Goal: Task Accomplishment & Management: Use online tool/utility

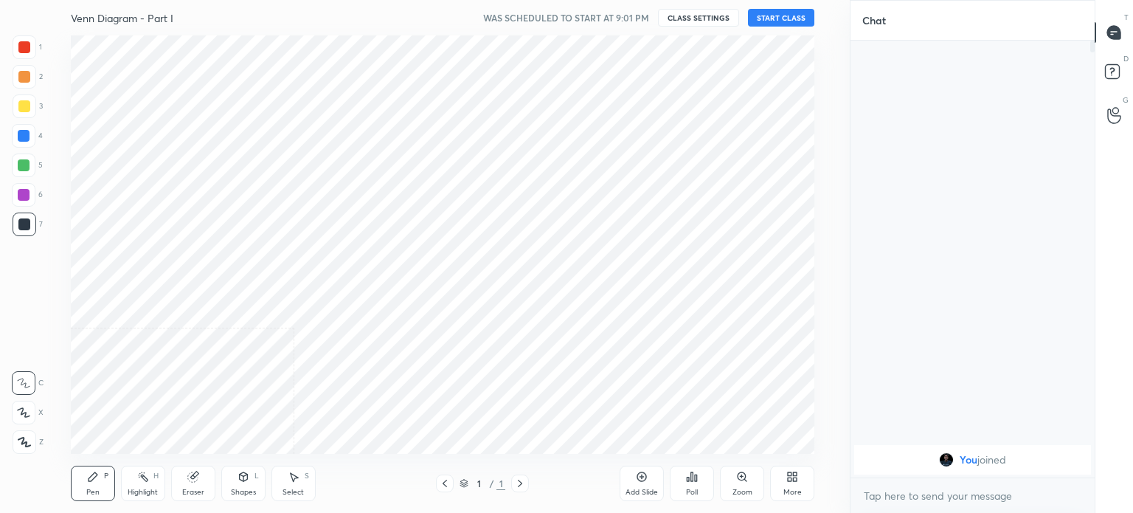
scroll to position [73363, 72991]
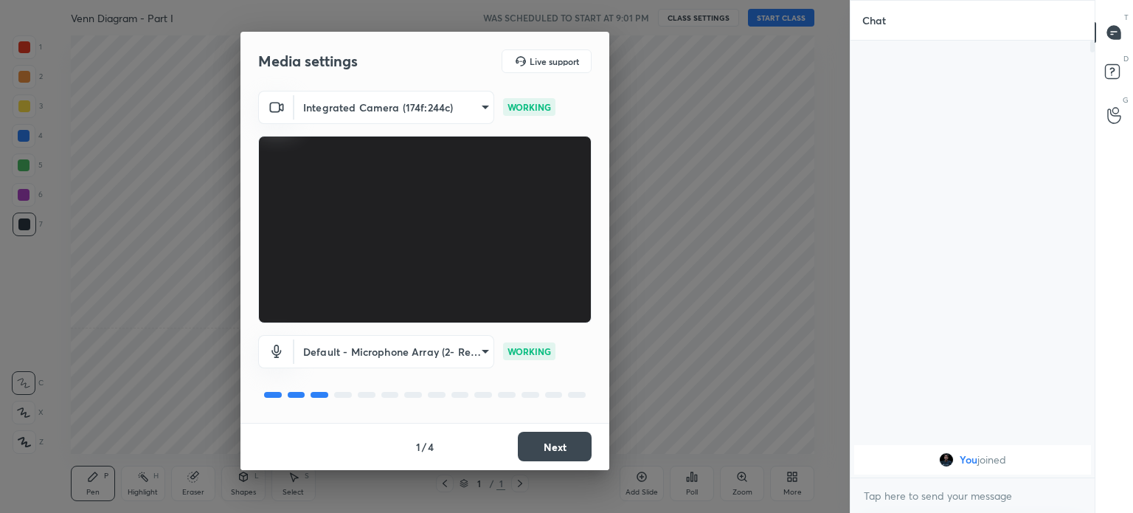
click at [553, 446] on button "Next" at bounding box center [555, 447] width 74 height 30
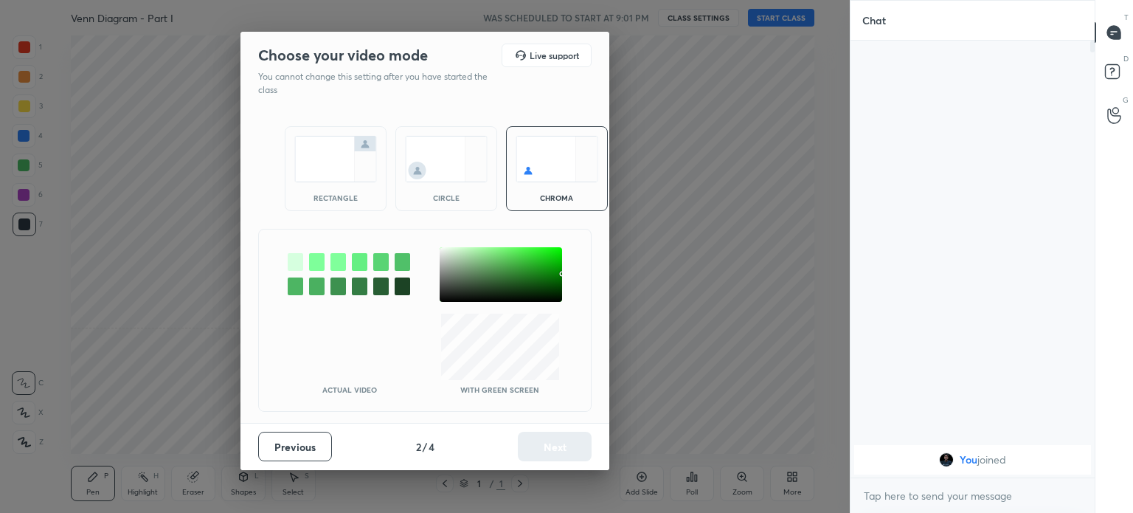
click at [342, 176] on img at bounding box center [335, 159] width 83 height 46
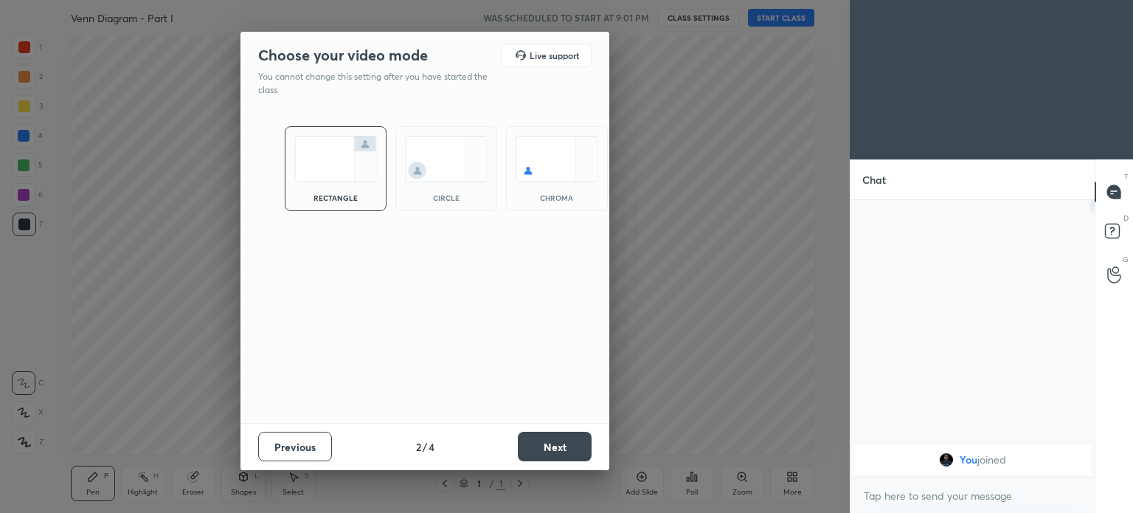
scroll to position [151, 240]
click at [561, 439] on button "Next" at bounding box center [555, 447] width 74 height 30
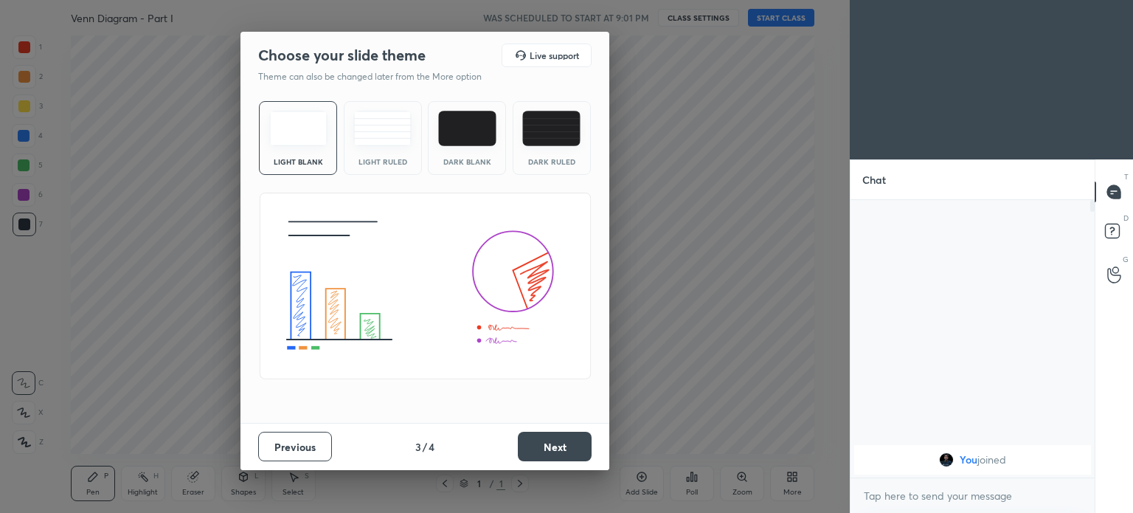
click at [557, 447] on button "Next" at bounding box center [555, 447] width 74 height 30
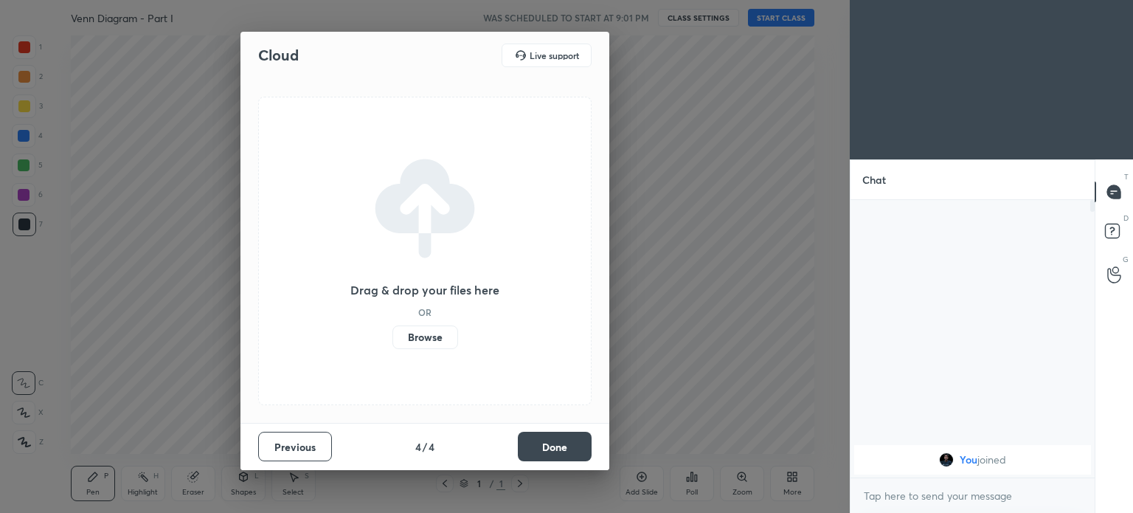
click at [567, 447] on button "Done" at bounding box center [555, 447] width 74 height 30
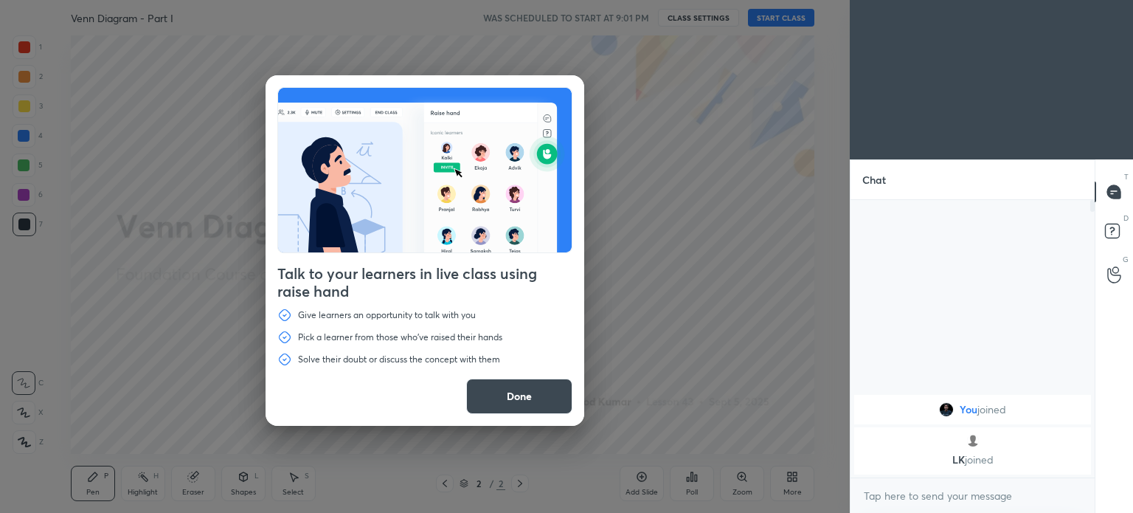
click at [531, 398] on button "Done" at bounding box center [519, 395] width 106 height 35
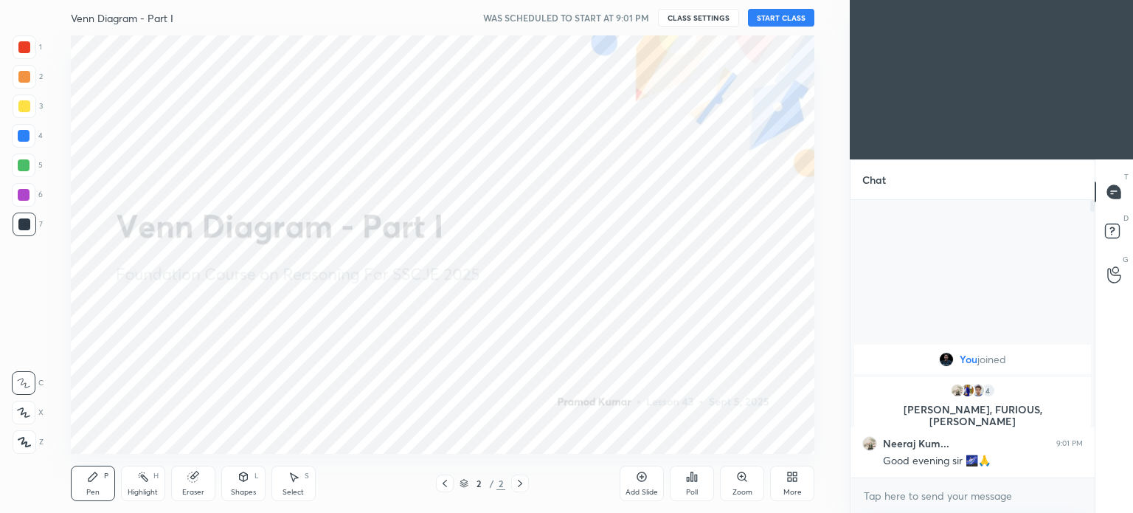
click at [797, 14] on button "START CLASS" at bounding box center [781, 18] width 66 height 18
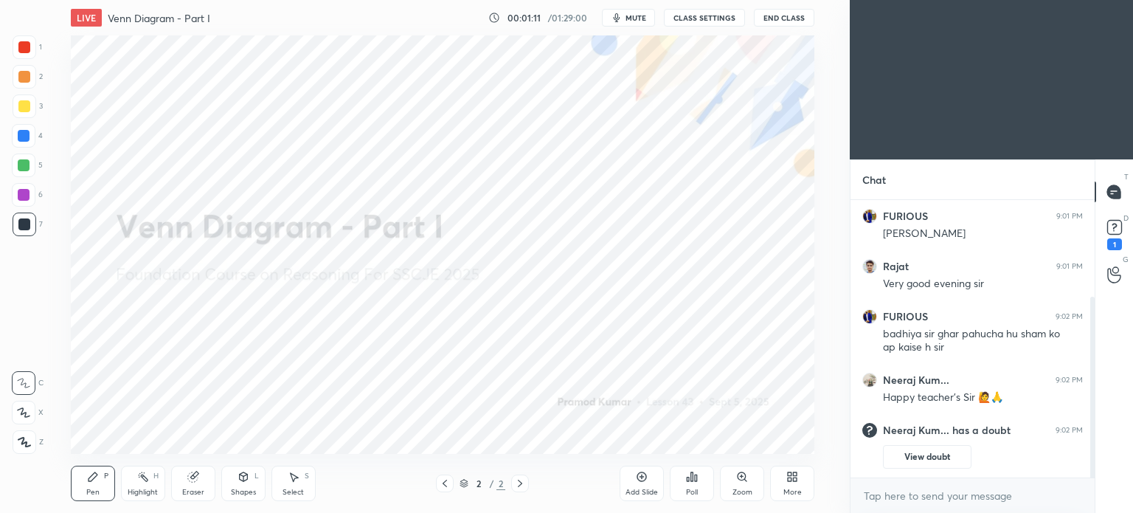
scroll to position [211, 0]
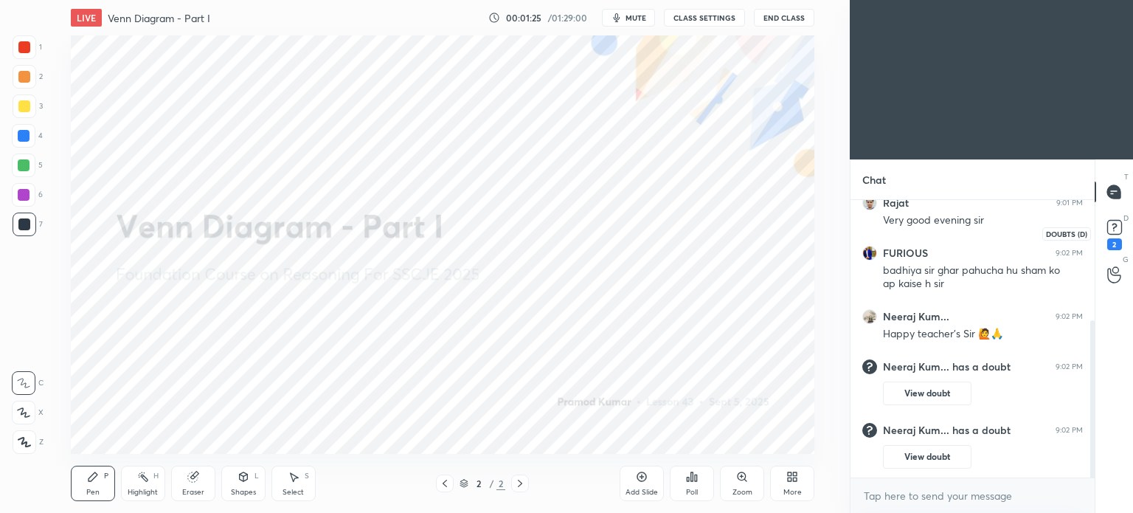
click at [1119, 232] on rect at bounding box center [1114, 228] width 14 height 14
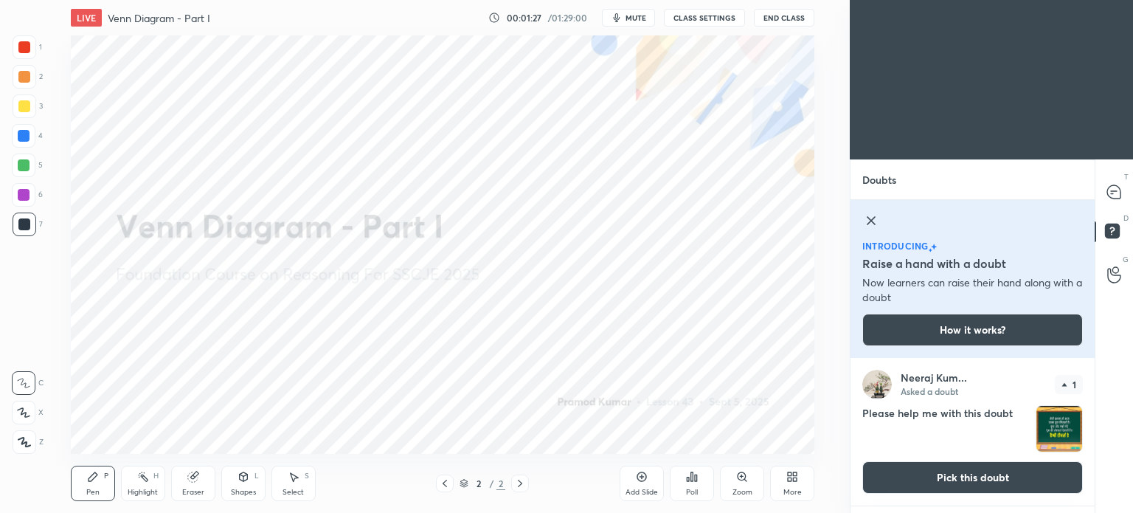
click at [977, 474] on button "Pick this doubt" at bounding box center [973, 477] width 221 height 32
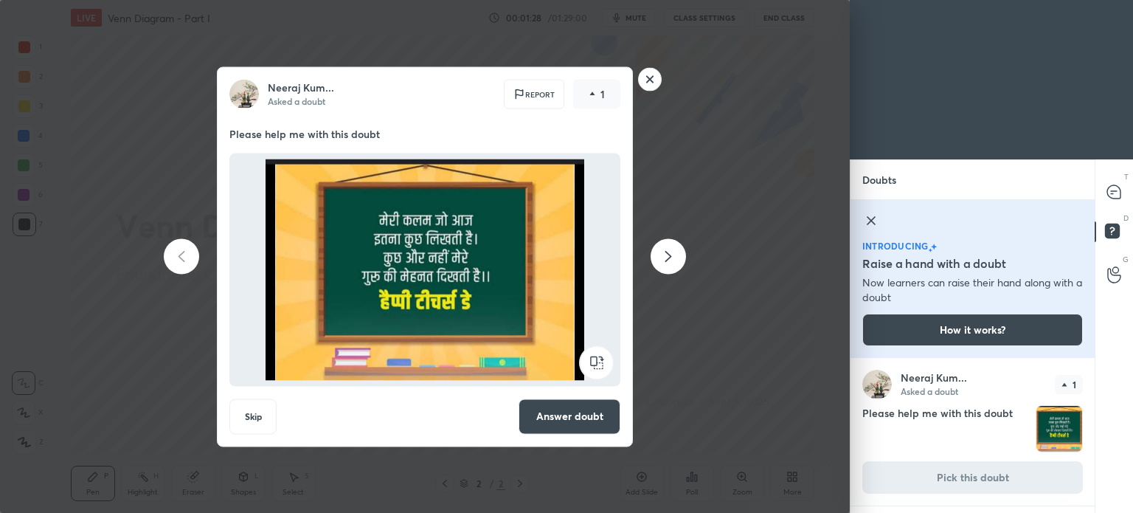
click at [875, 224] on icon at bounding box center [872, 221] width 18 height 18
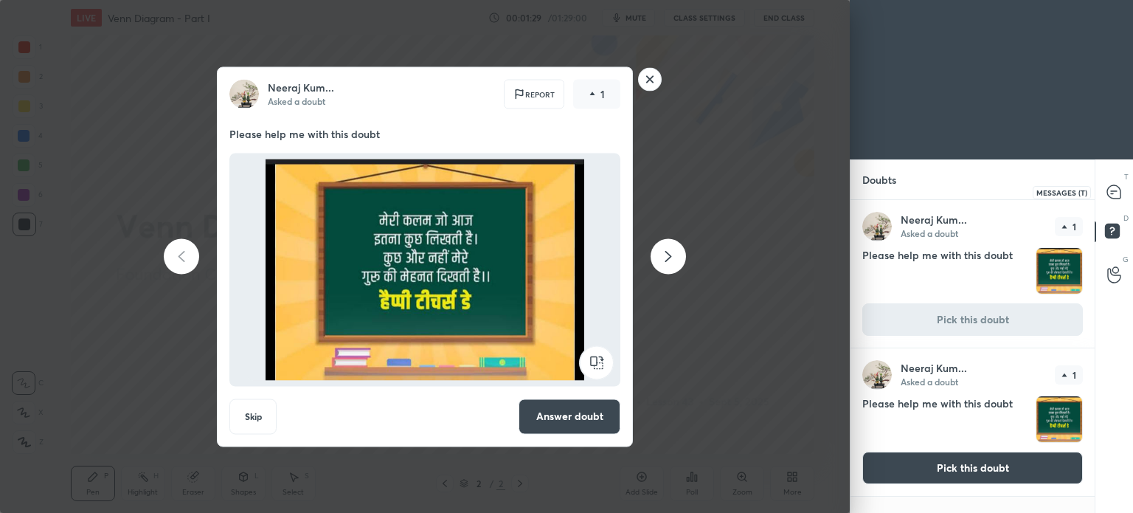
click at [1113, 198] on icon at bounding box center [1114, 191] width 15 height 15
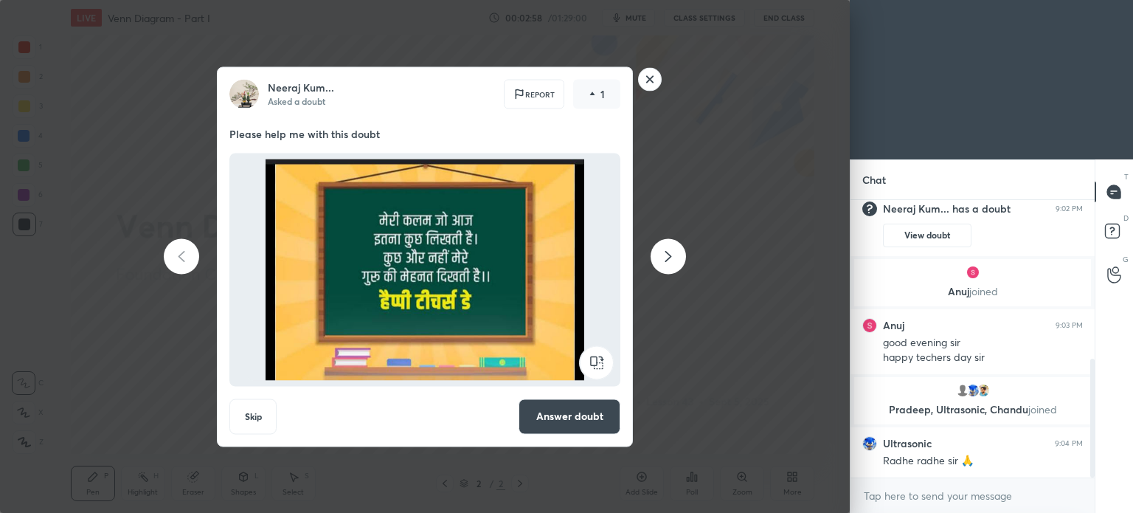
scroll to position [422, 0]
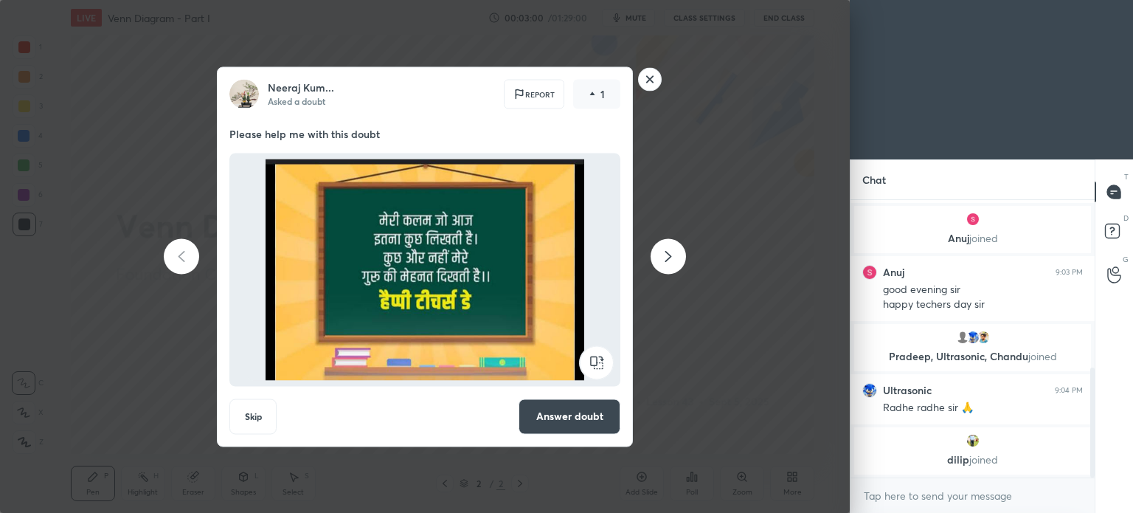
click at [653, 83] on rect at bounding box center [650, 79] width 23 height 23
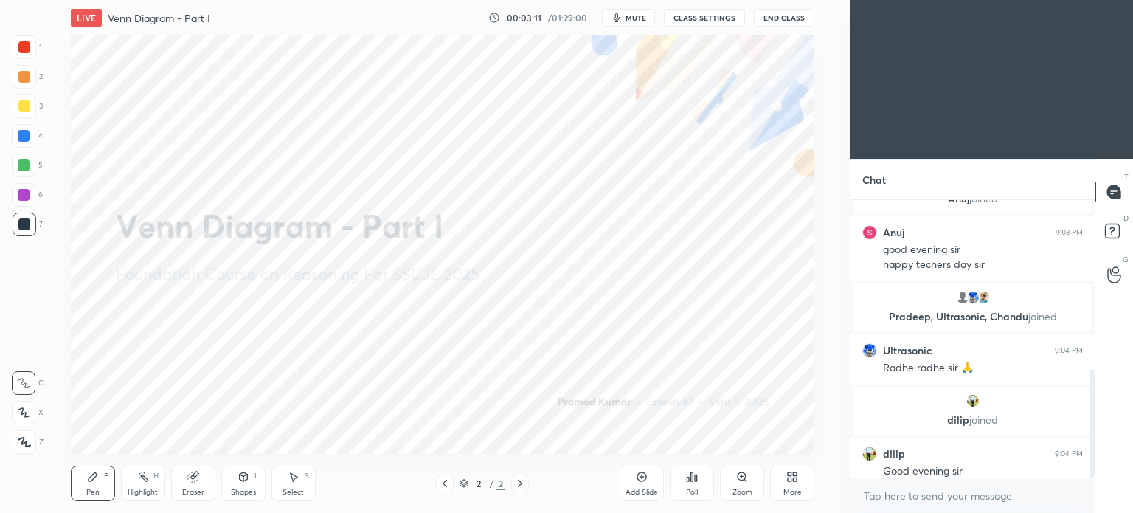
scroll to position [432, 0]
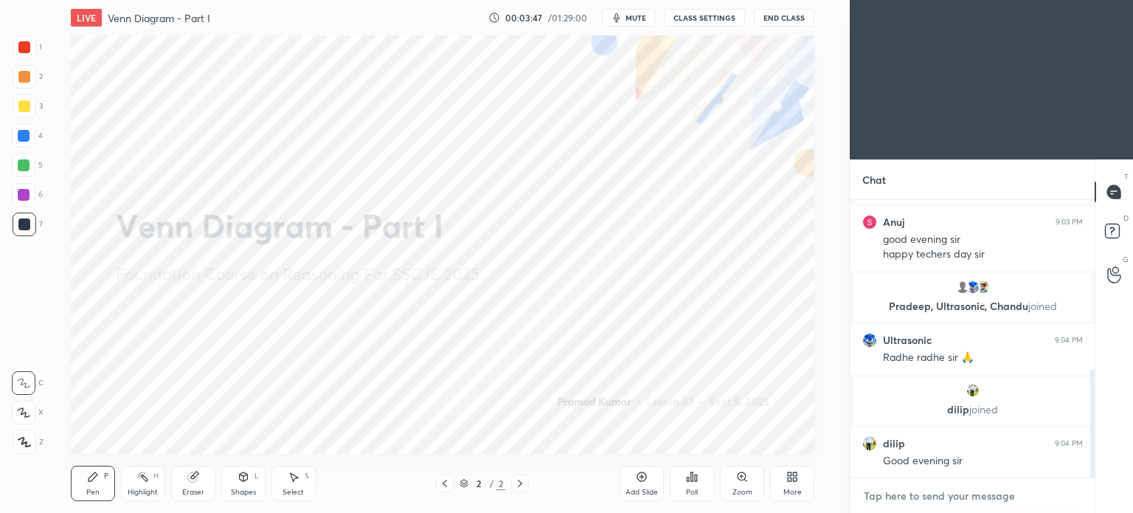
type textarea "x"
click at [889, 486] on textarea at bounding box center [973, 496] width 221 height 24
paste textarea "[URL][DOMAIN_NAME]"
type textarea "[URL][DOMAIN_NAME]"
type textarea "x"
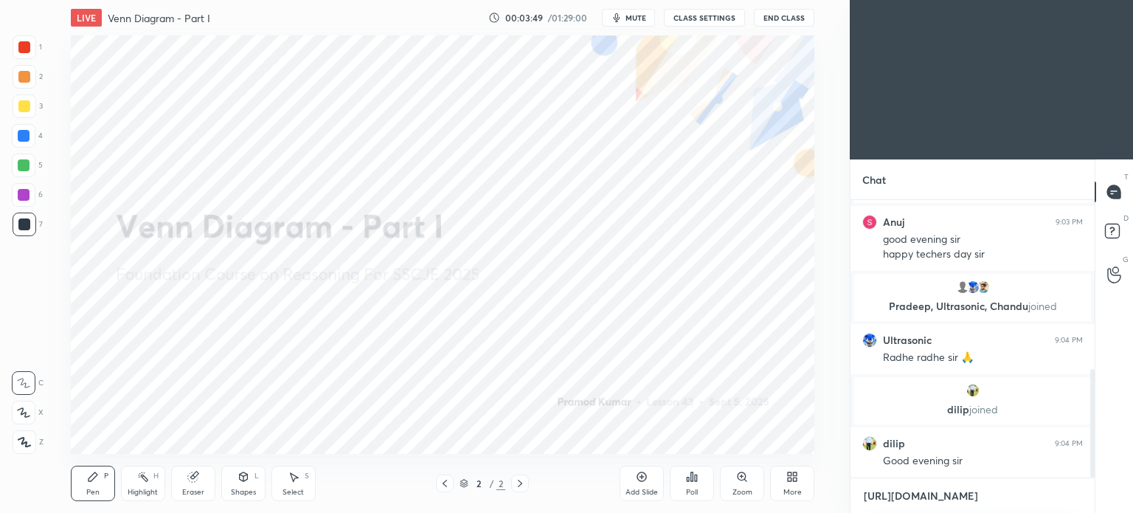
scroll to position [4, 4]
click at [902, 500] on textarea "[URL][DOMAIN_NAME]" at bounding box center [958, 496] width 191 height 24
type textarea "[URL][DOMAIN_NAME]"
type textarea "x"
type textarea "[URL][DOMAIN_NAME]"
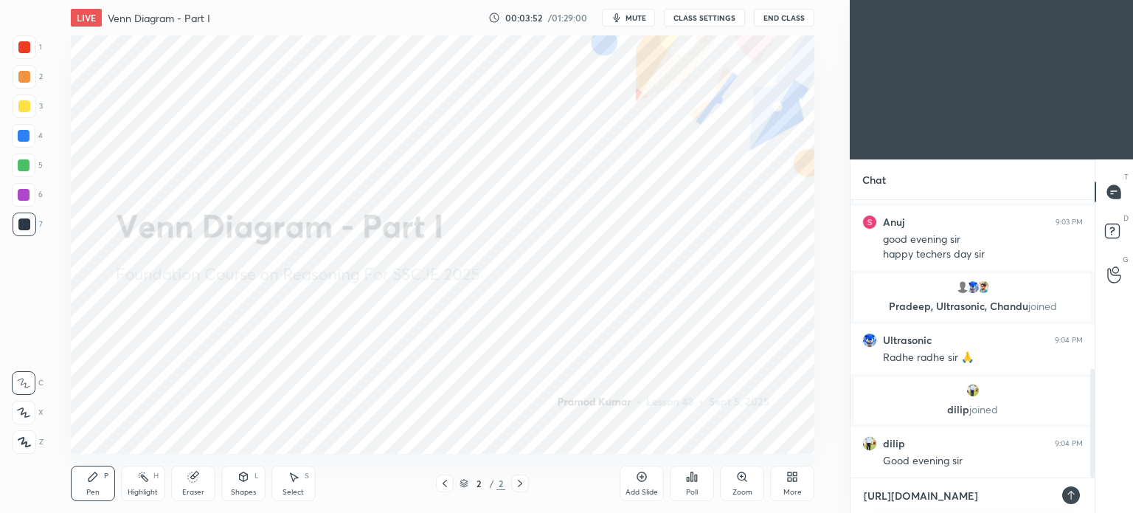
type textarea "x"
type textarea "[URL][DOMAIN_NAME]"
type textarea "x"
type textarea "[URL][DOMAIN_NAME]"
type textarea "x"
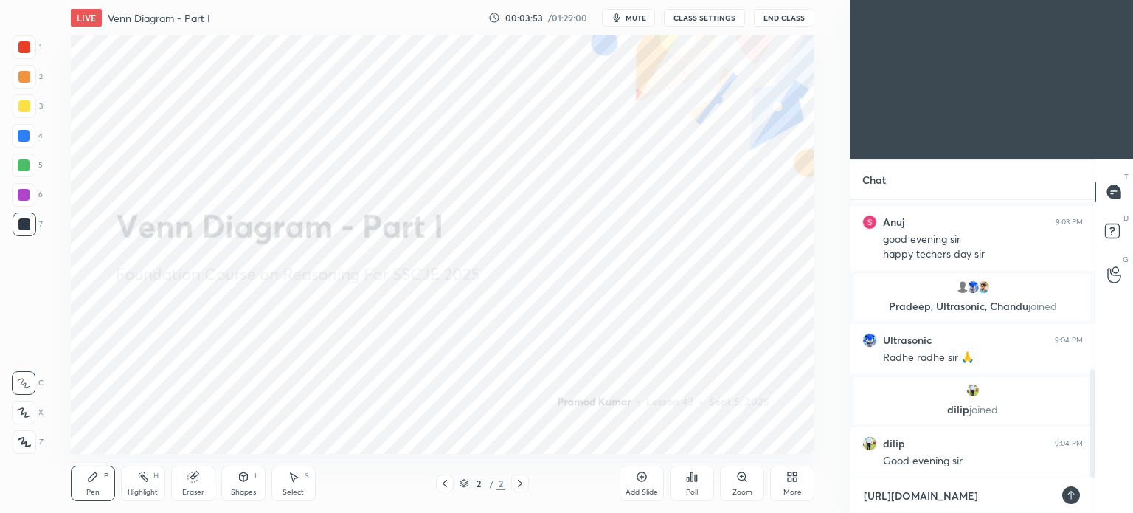
type textarea "[URL][DOMAIN_NAME]"
type textarea "x"
type textarea "[URL][DOMAIN_NAME]"
type textarea "x"
type textarea "[URL][DOMAIN_NAME]"
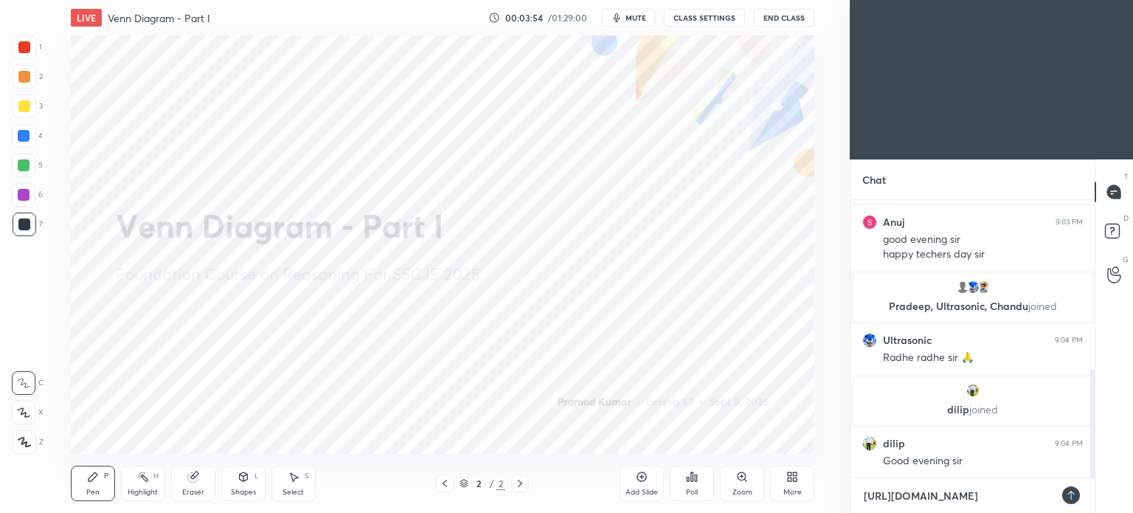
type textarea "x"
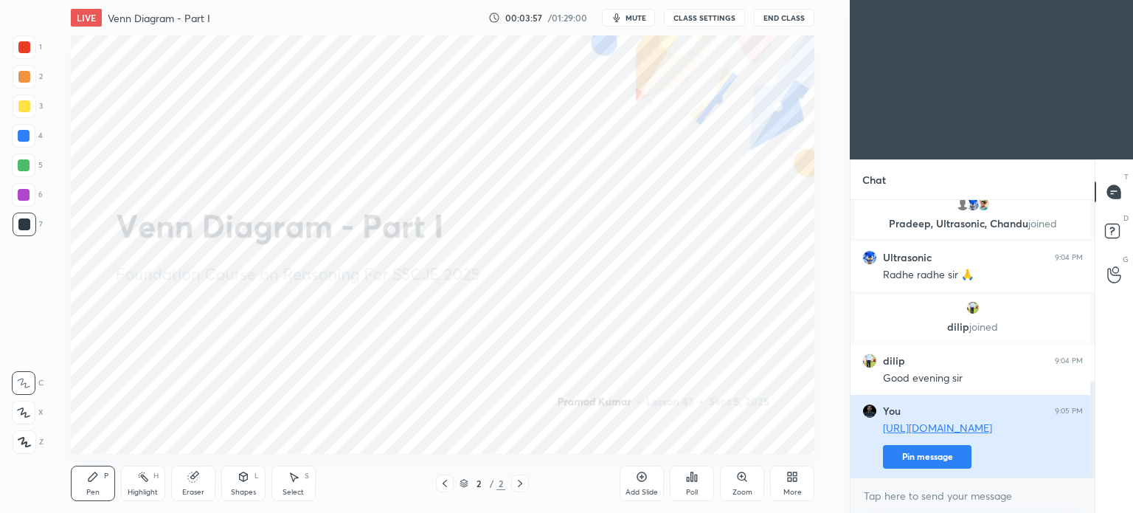
click at [916, 462] on button "Pin message" at bounding box center [927, 457] width 89 height 24
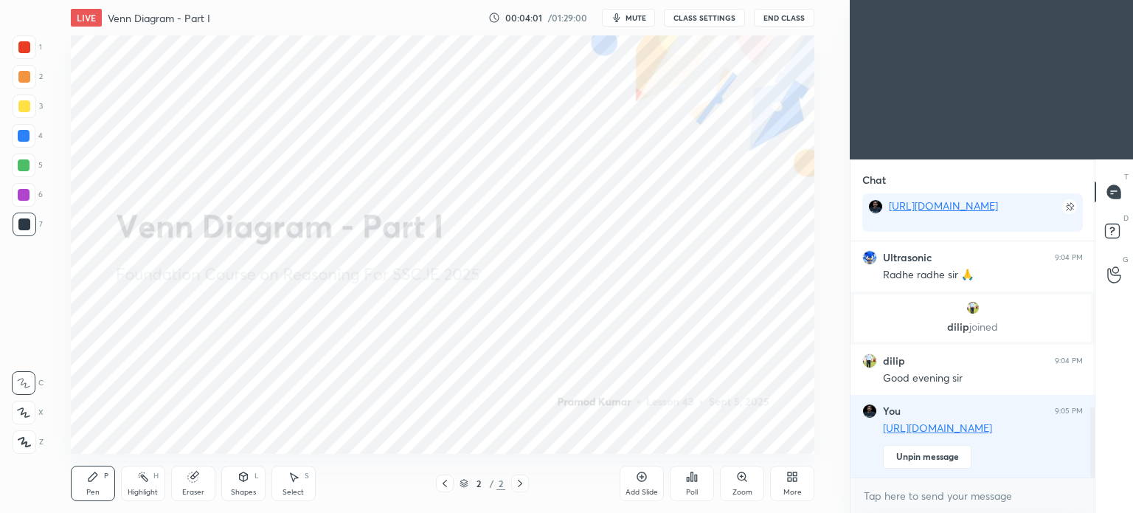
scroll to position [606, 0]
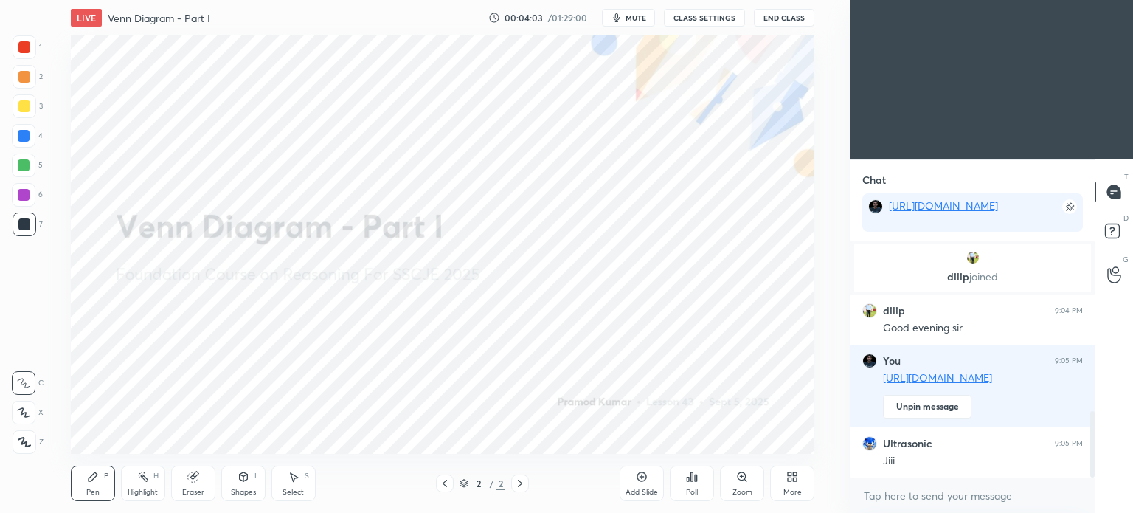
click at [641, 483] on div "Add Slide" at bounding box center [642, 483] width 44 height 35
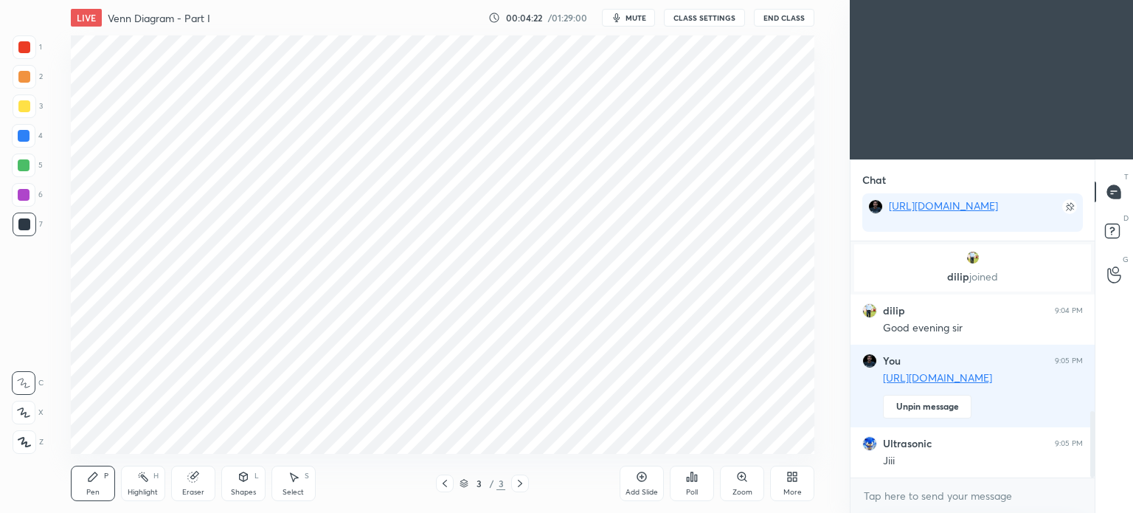
click at [24, 46] on div at bounding box center [24, 47] width 12 height 12
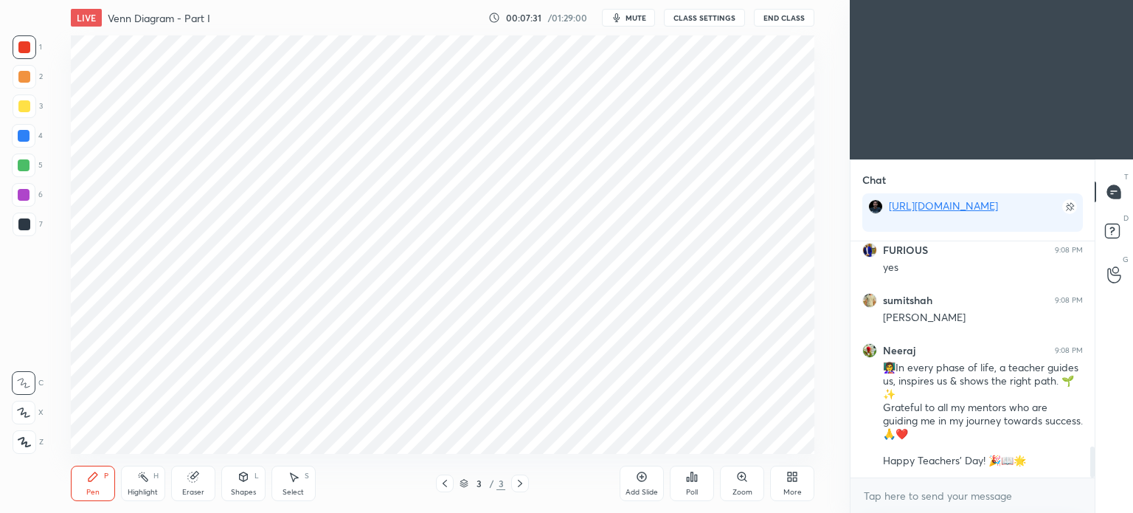
scroll to position [1611, 0]
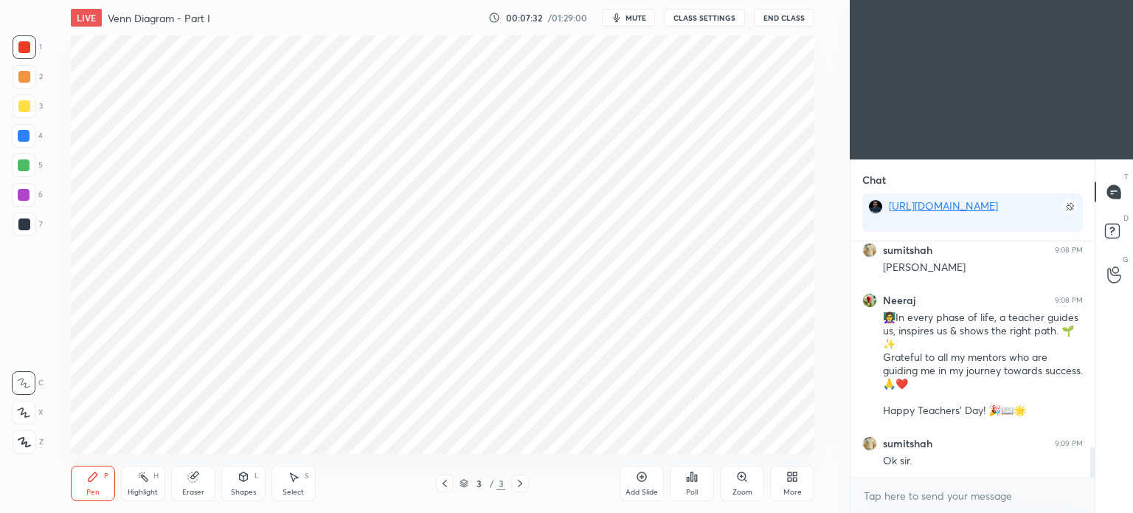
click at [24, 137] on div at bounding box center [24, 136] width 12 height 12
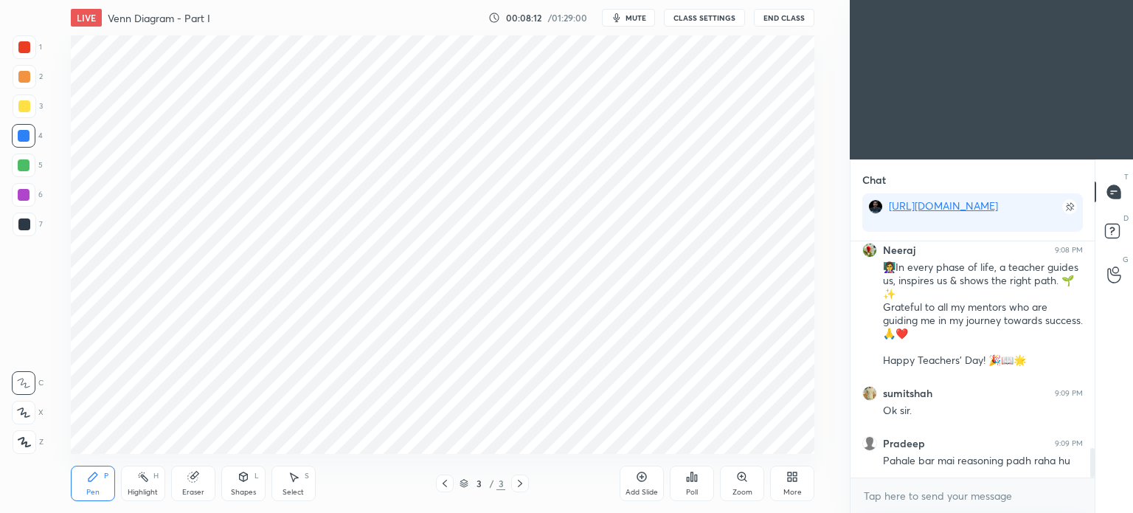
click at [632, 15] on span "mute" at bounding box center [636, 18] width 21 height 10
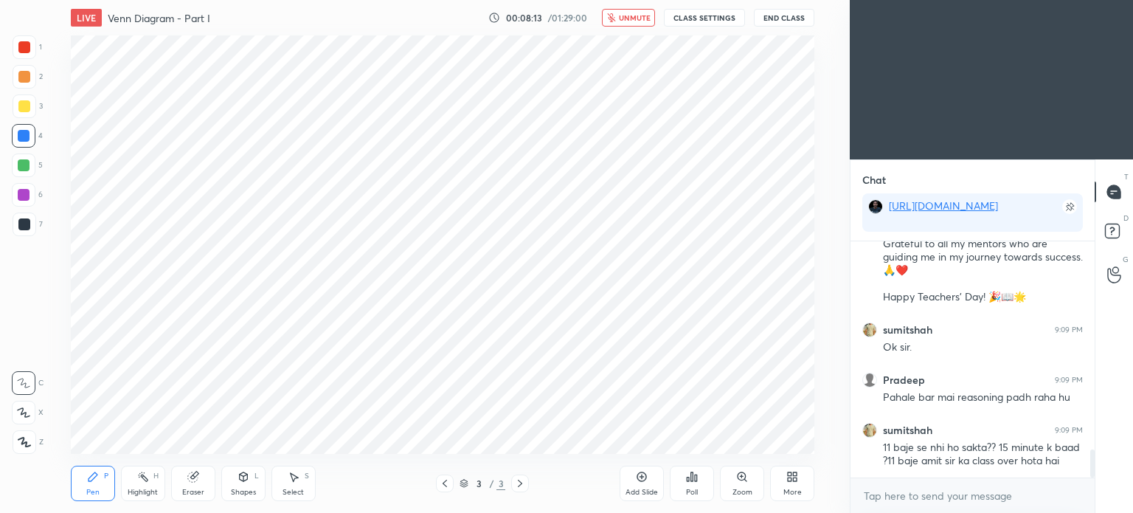
click at [775, 17] on button "End Class" at bounding box center [784, 18] width 61 height 18
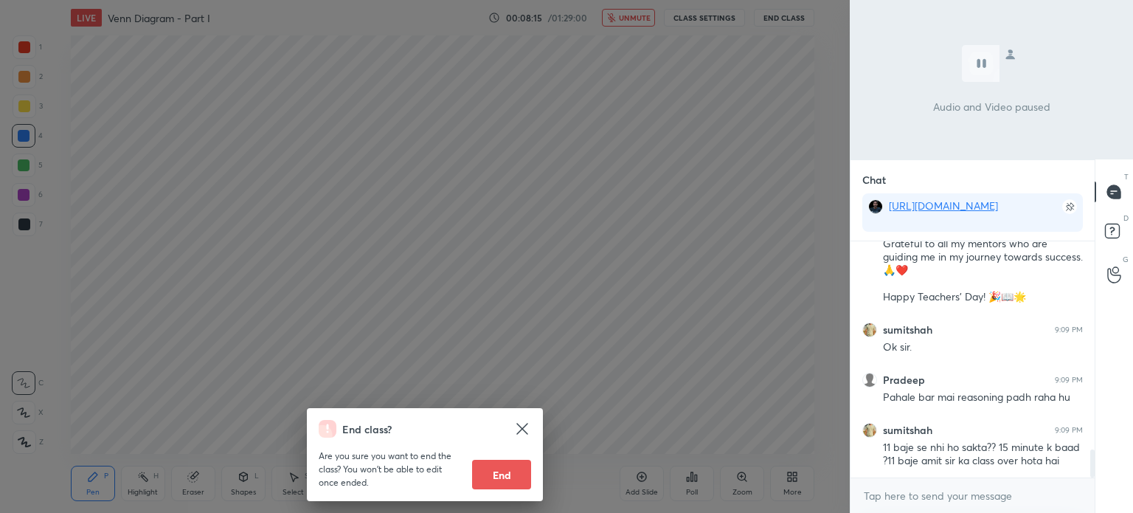
click at [689, 75] on div "End class? Are you sure you want to end the class? You won’t be able to edit on…" at bounding box center [425, 256] width 850 height 513
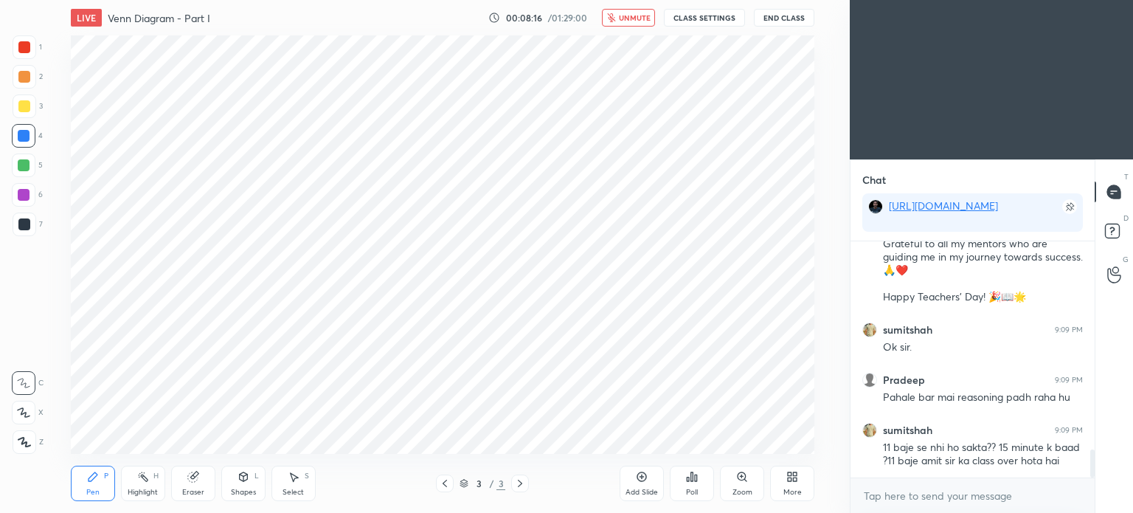
click at [643, 18] on span "unmute" at bounding box center [635, 18] width 32 height 10
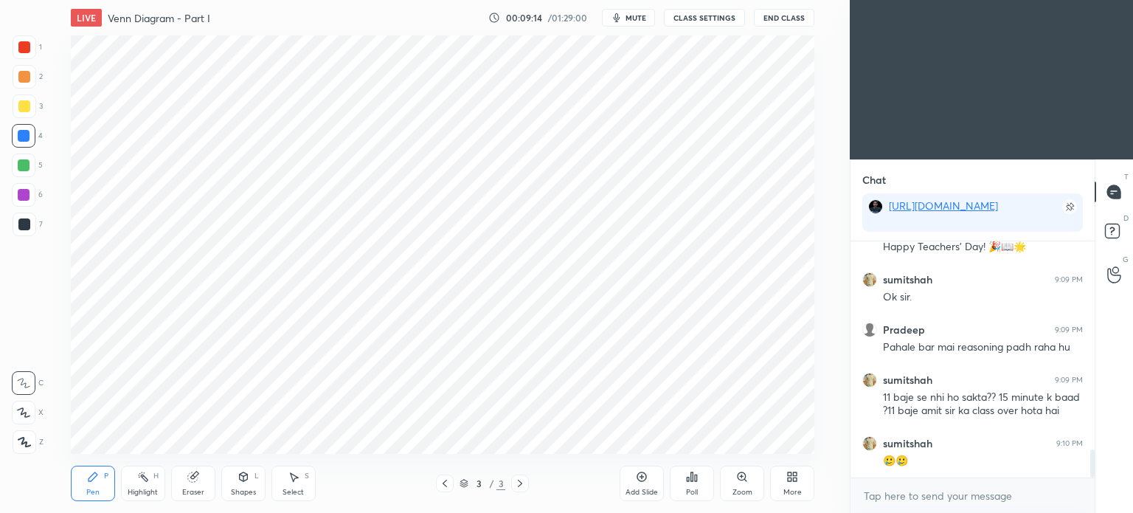
click at [24, 49] on div at bounding box center [24, 47] width 12 height 12
click at [24, 52] on div at bounding box center [24, 47] width 12 height 12
click at [21, 228] on div at bounding box center [24, 224] width 12 height 12
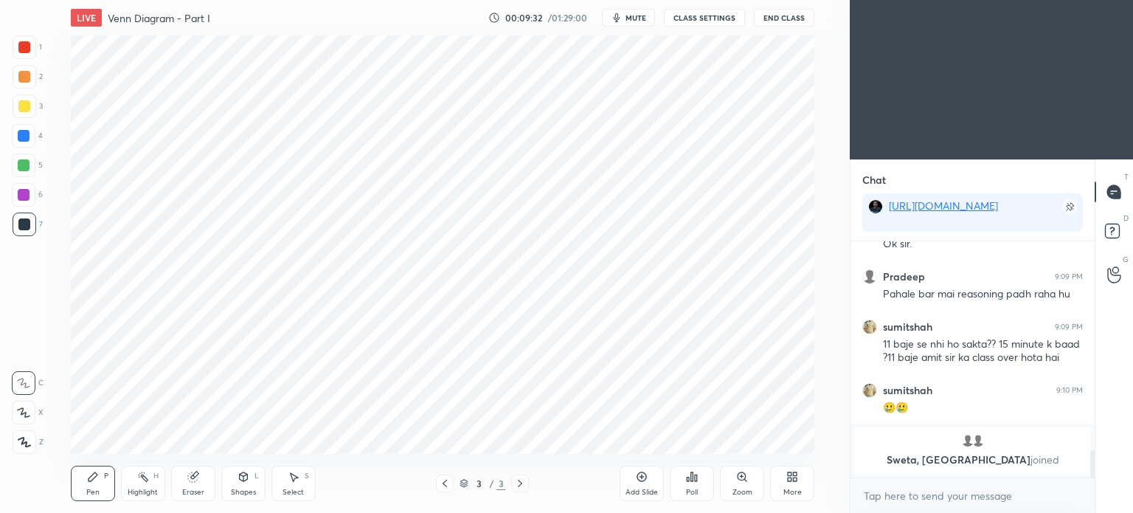
scroll to position [1678, 0]
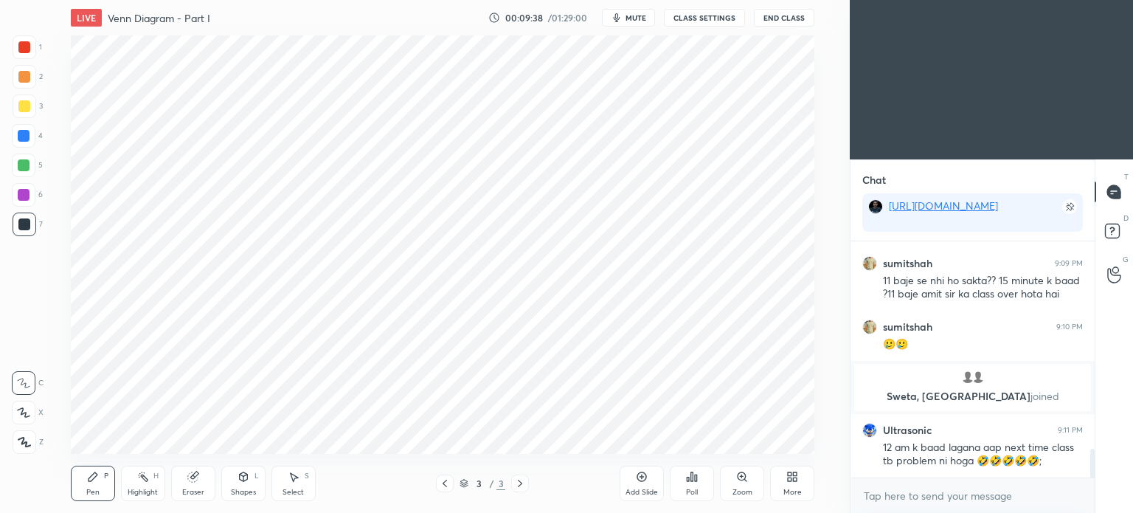
click at [26, 47] on div at bounding box center [24, 47] width 12 height 12
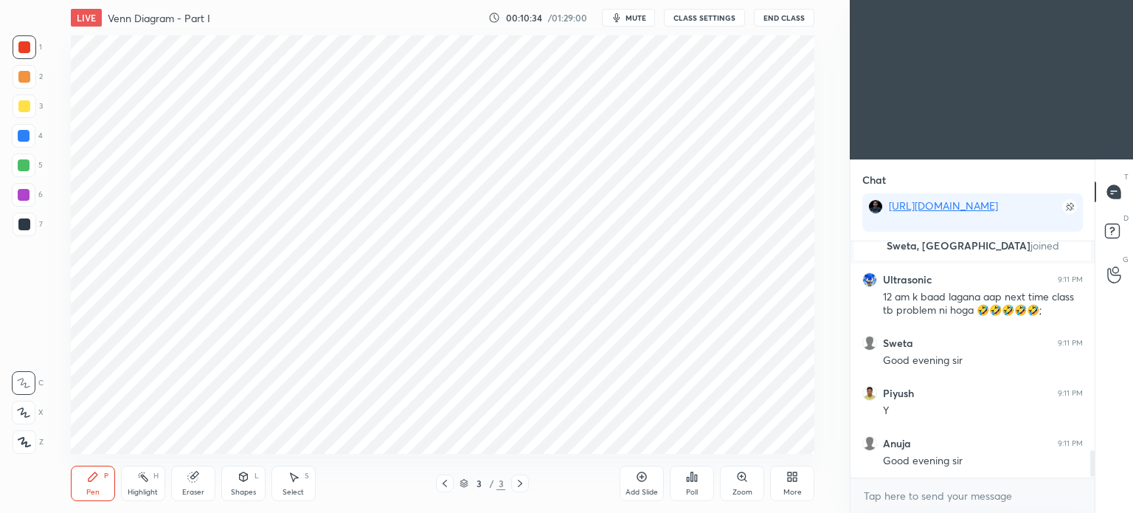
scroll to position [1878, 0]
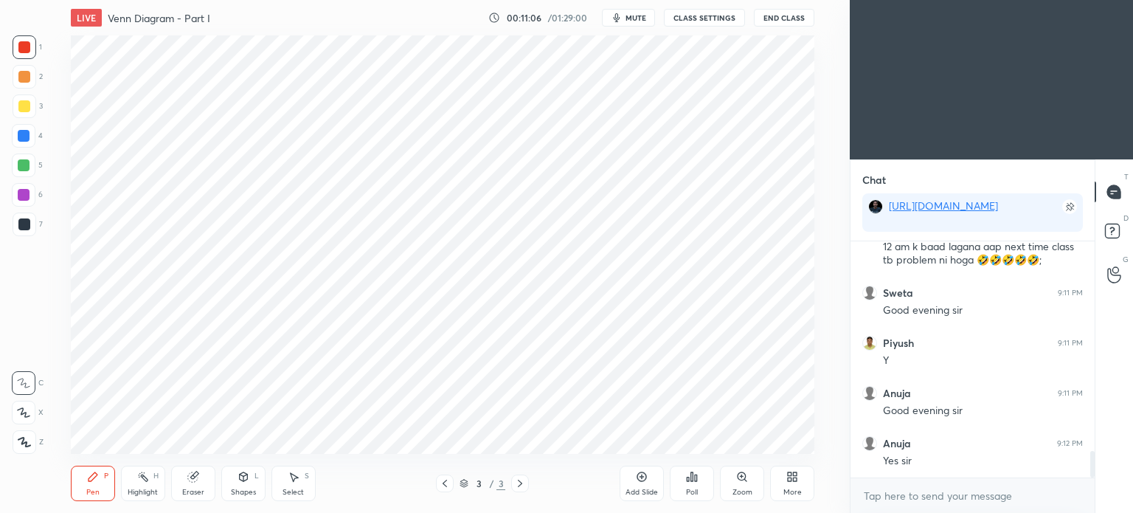
click at [21, 221] on div at bounding box center [24, 224] width 12 height 12
click at [18, 36] on div at bounding box center [25, 47] width 24 height 24
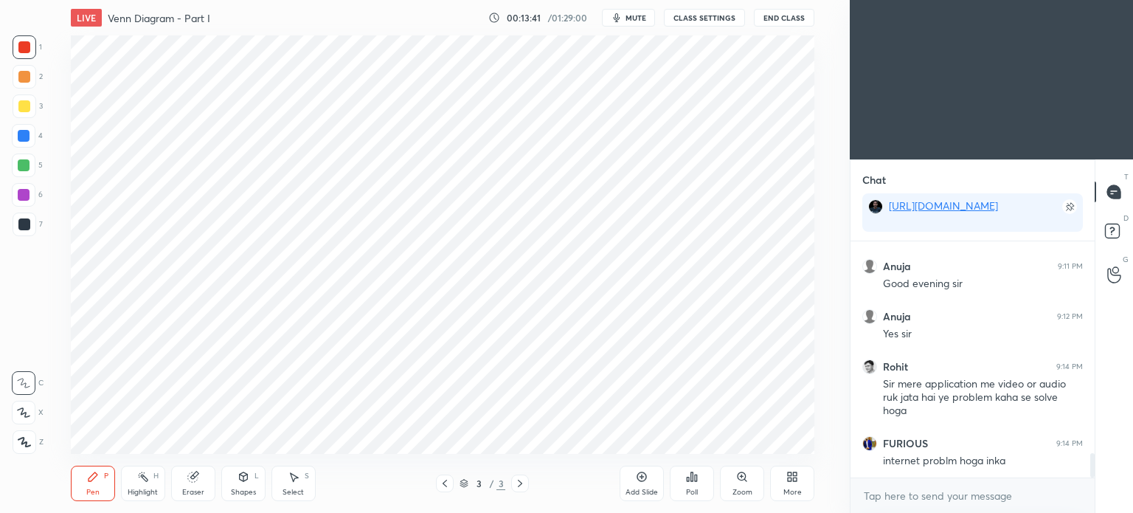
scroll to position [2056, 0]
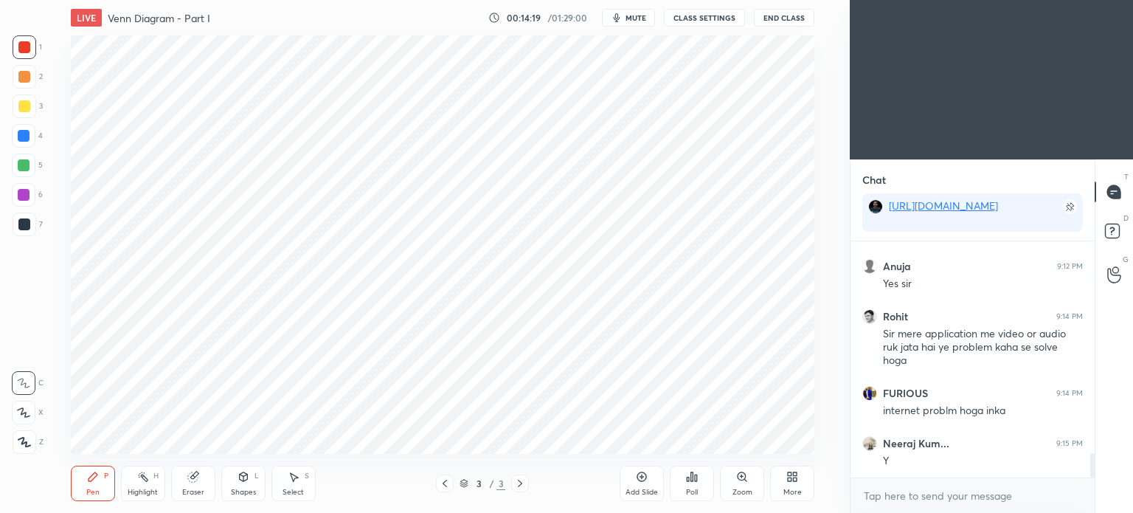
click at [19, 218] on div at bounding box center [25, 224] width 24 height 24
click at [24, 221] on div at bounding box center [24, 224] width 12 height 12
click at [139, 487] on div "Highlight H" at bounding box center [143, 483] width 44 height 35
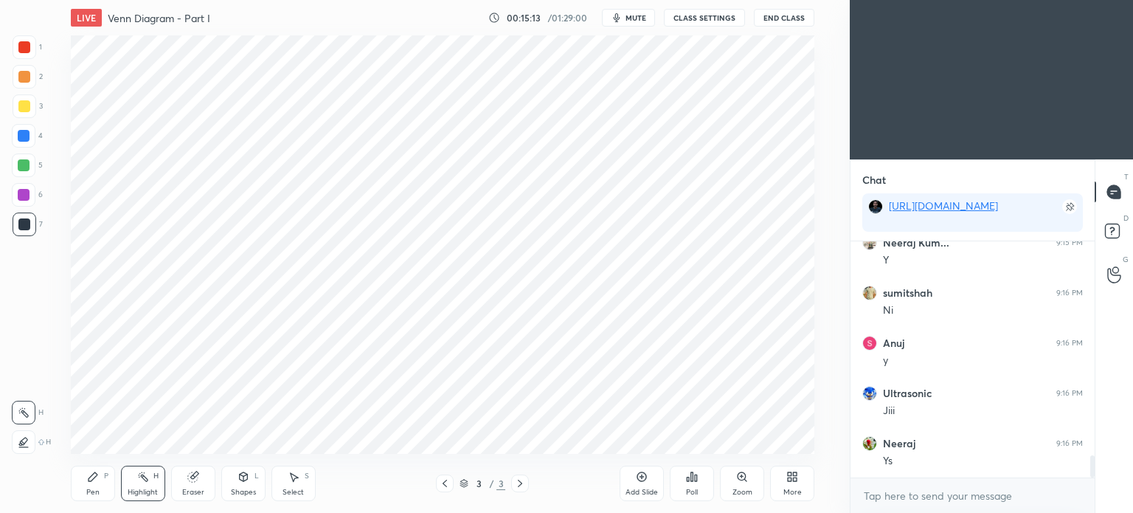
scroll to position [2306, 0]
click at [91, 485] on div "Pen P" at bounding box center [93, 483] width 44 height 35
click at [146, 485] on div "Highlight H" at bounding box center [143, 483] width 44 height 35
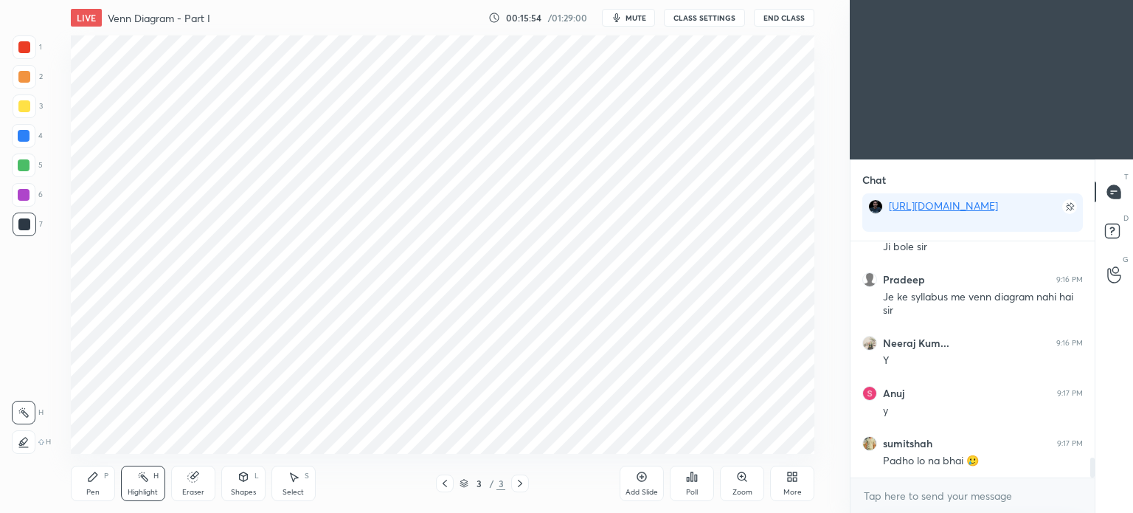
scroll to position [2571, 0]
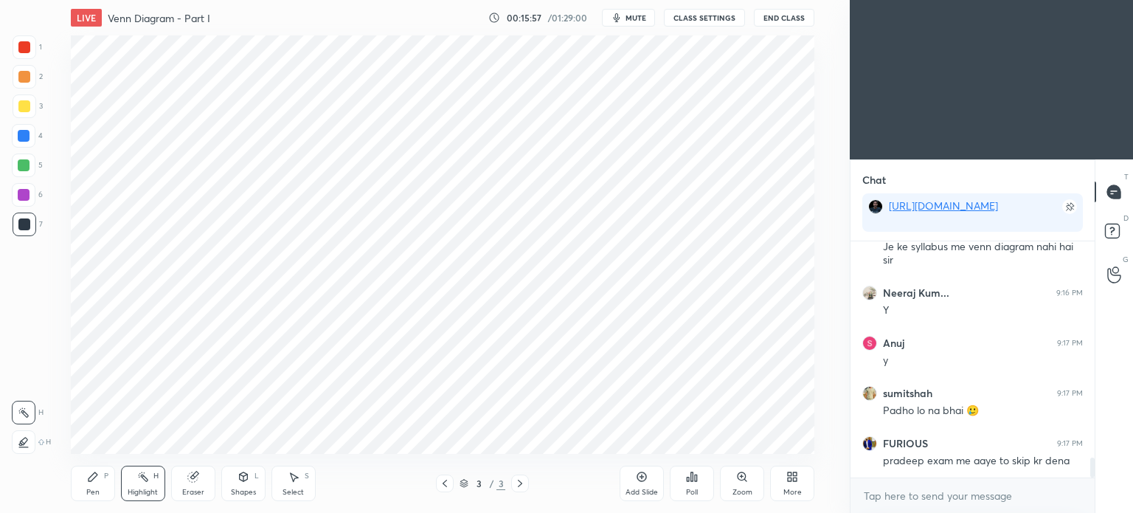
click at [94, 489] on div "Pen" at bounding box center [92, 491] width 13 height 7
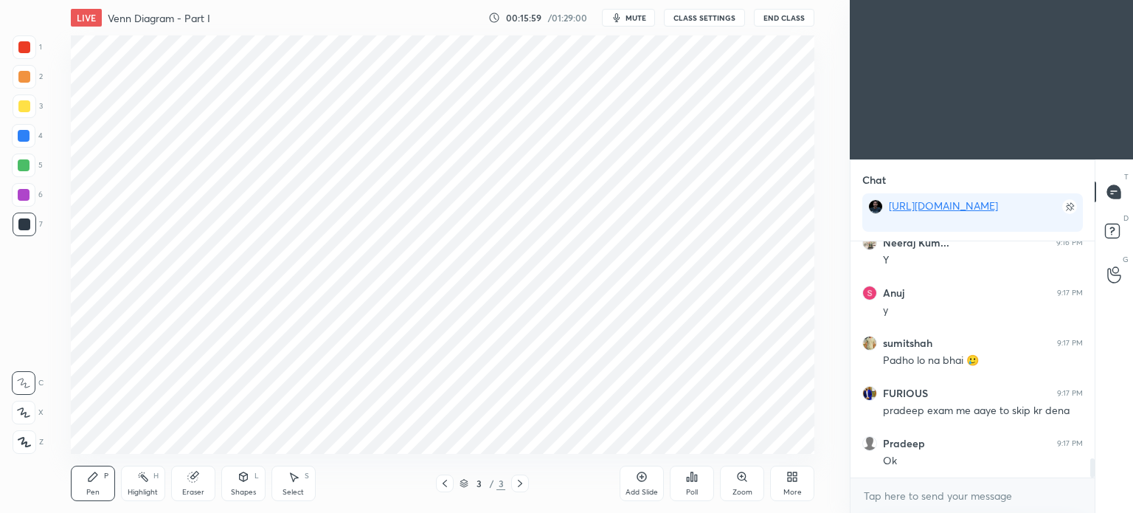
scroll to position [2671, 0]
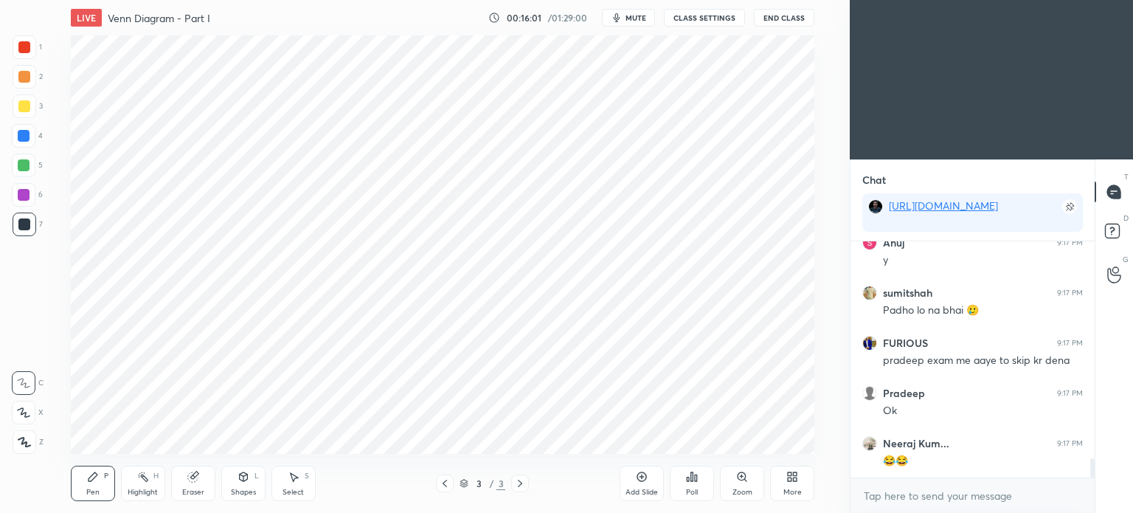
click at [139, 490] on div "Highlight" at bounding box center [143, 491] width 30 height 7
click at [193, 470] on div "Eraser" at bounding box center [193, 483] width 44 height 35
click at [149, 482] on div "Highlight H" at bounding box center [143, 483] width 44 height 35
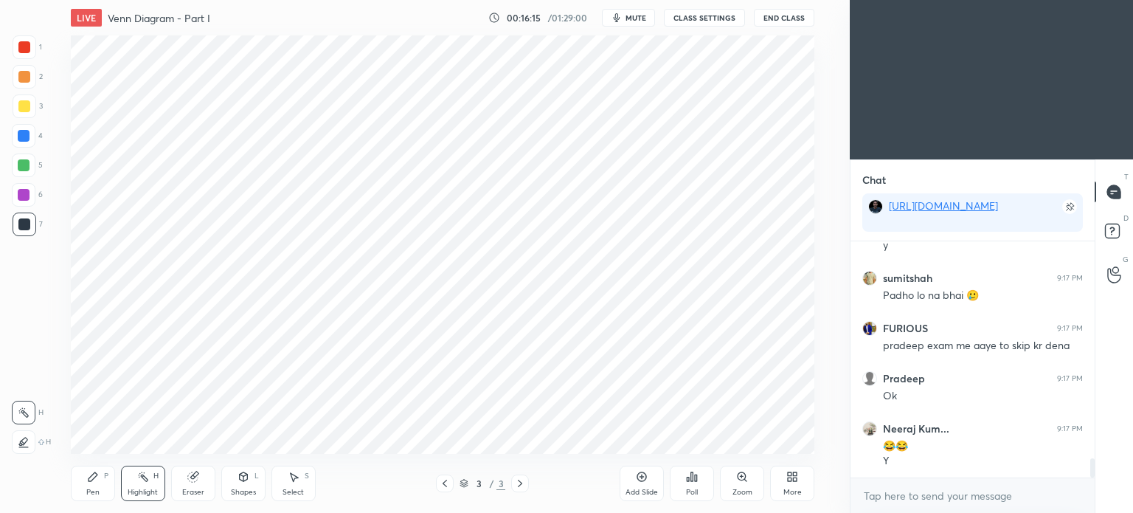
click at [89, 491] on div "Pen" at bounding box center [92, 491] width 13 height 7
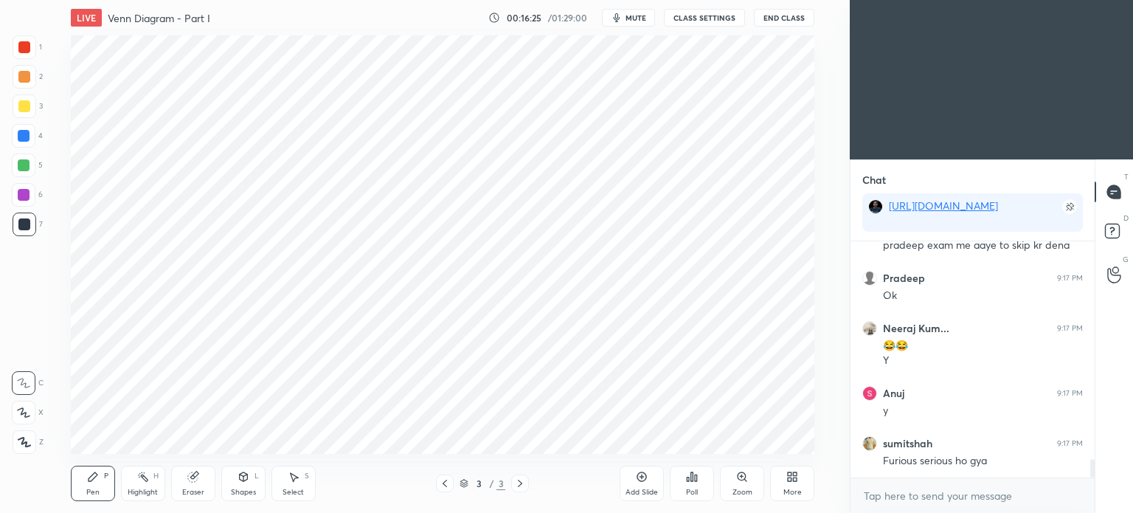
scroll to position [2839, 0]
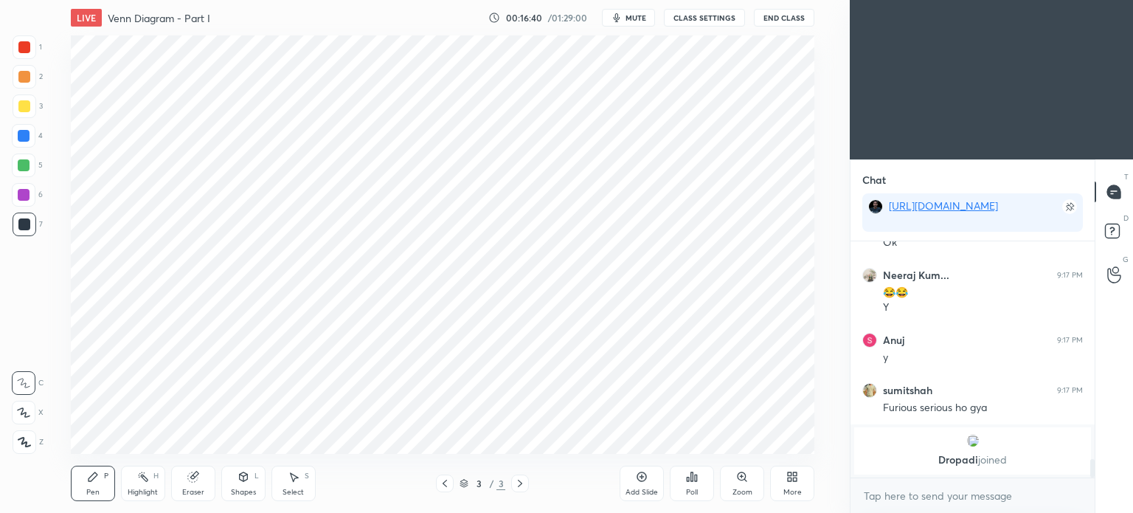
click at [148, 484] on div "Highlight H" at bounding box center [143, 483] width 44 height 35
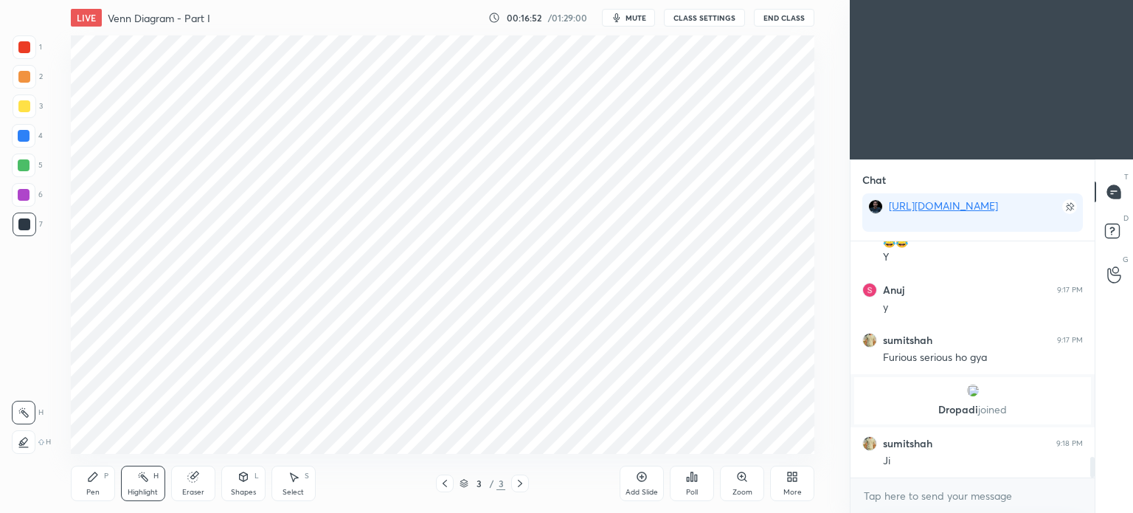
click at [94, 486] on div "Pen P" at bounding box center [93, 483] width 44 height 35
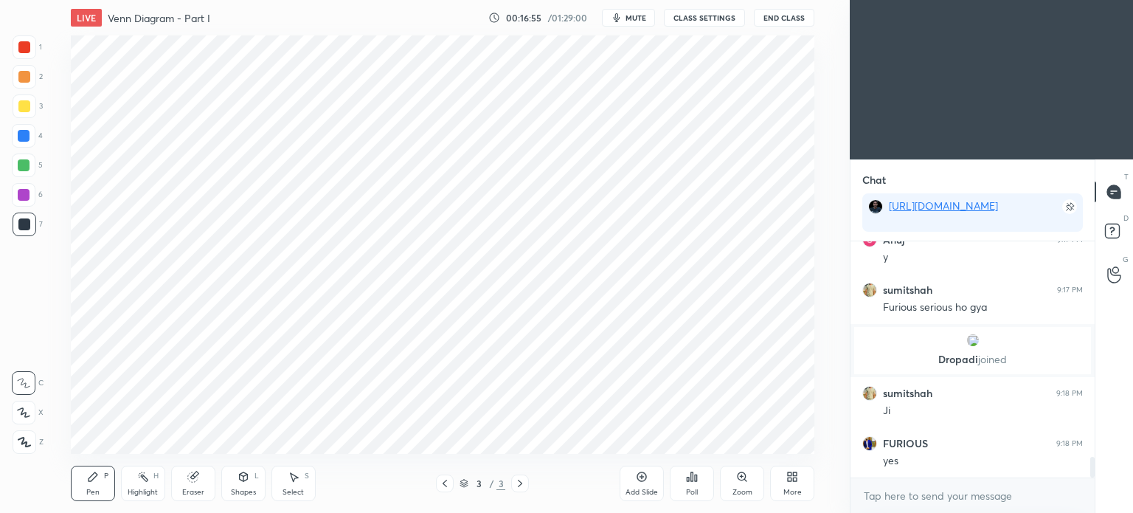
click at [139, 489] on div "Highlight" at bounding box center [143, 491] width 30 height 7
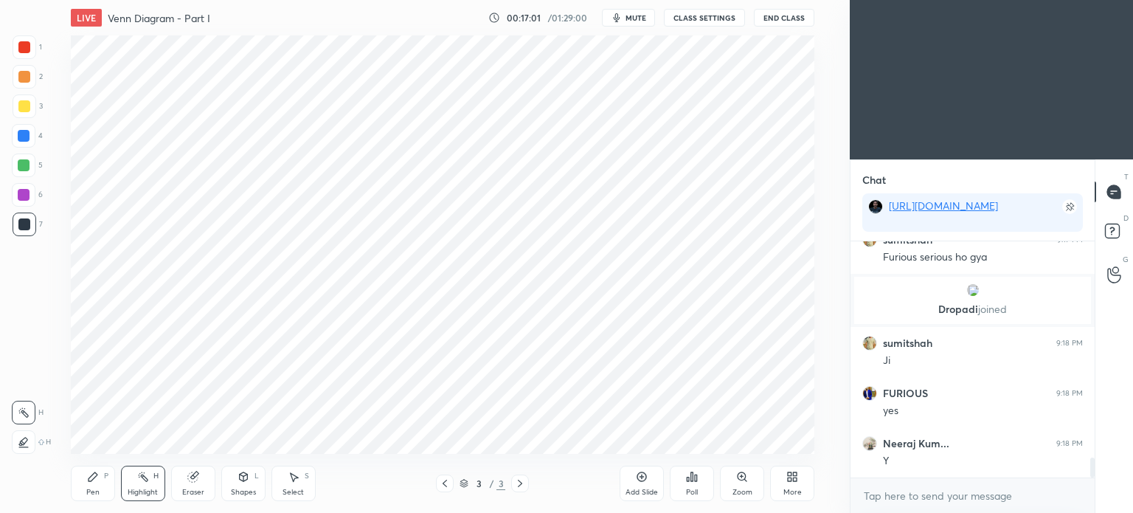
scroll to position [2569, 0]
click at [94, 494] on div "Pen" at bounding box center [92, 491] width 13 height 7
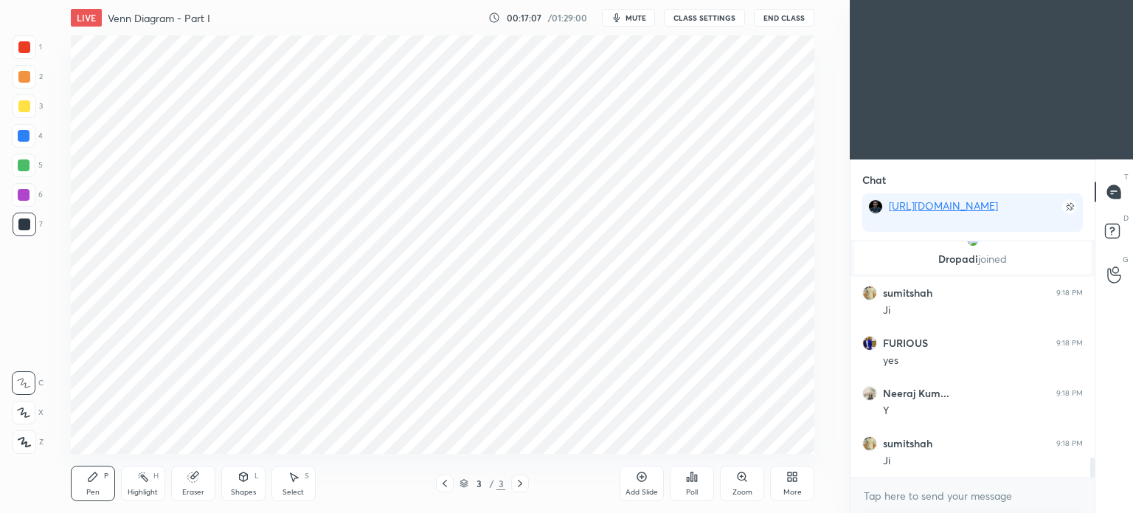
click at [146, 483] on icon at bounding box center [143, 477] width 12 height 12
click at [93, 489] on div "Pen" at bounding box center [92, 491] width 13 height 7
click at [125, 482] on div "Highlight H" at bounding box center [143, 483] width 44 height 35
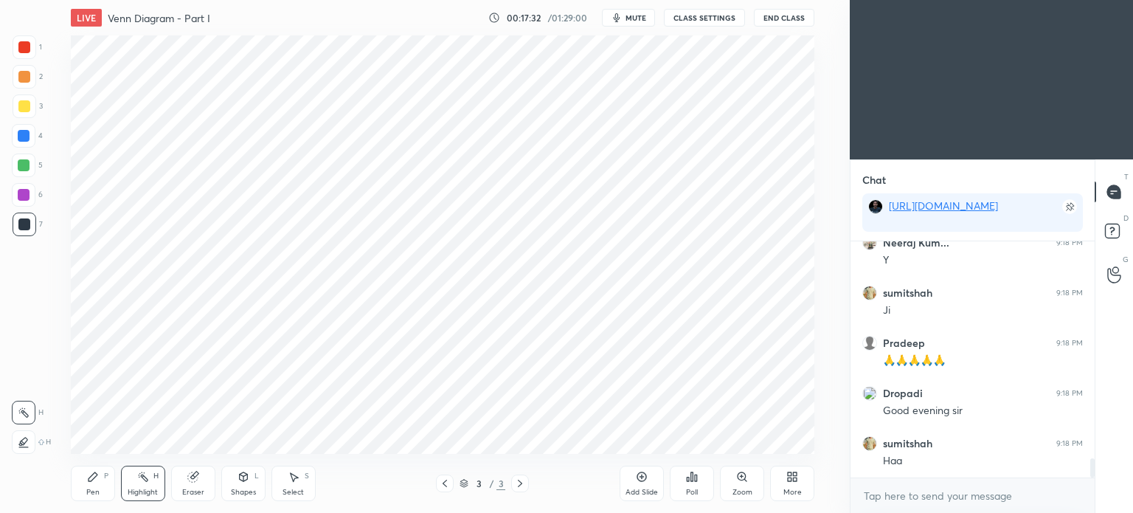
click at [94, 488] on div "Pen" at bounding box center [92, 491] width 13 height 7
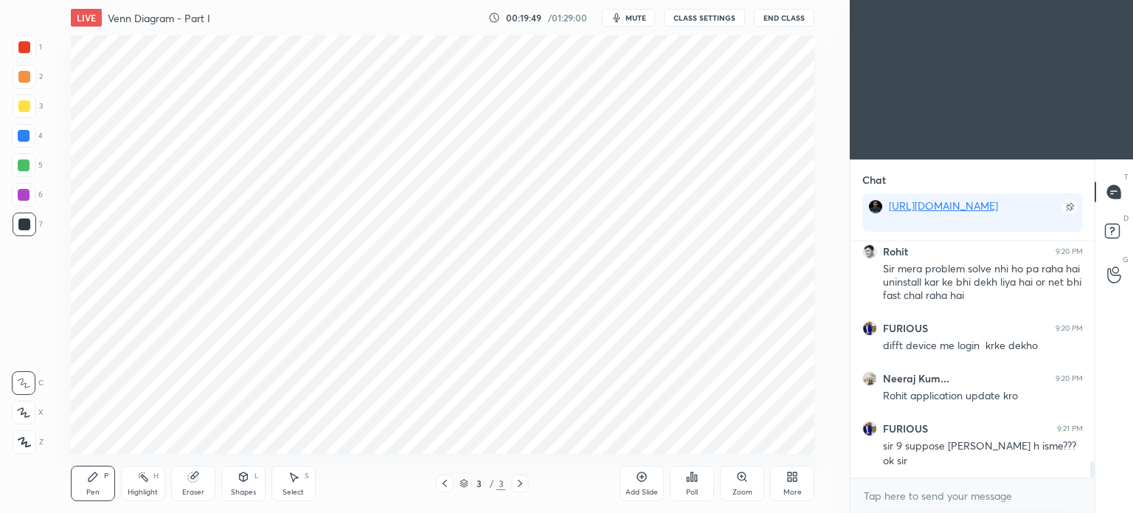
scroll to position [3227, 0]
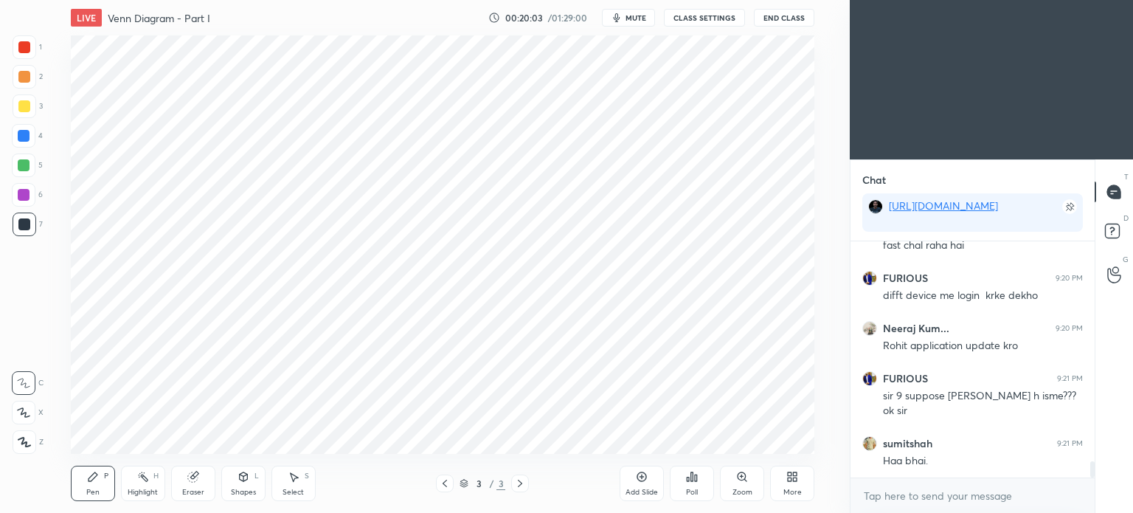
click at [635, 477] on div "Add Slide" at bounding box center [642, 483] width 44 height 35
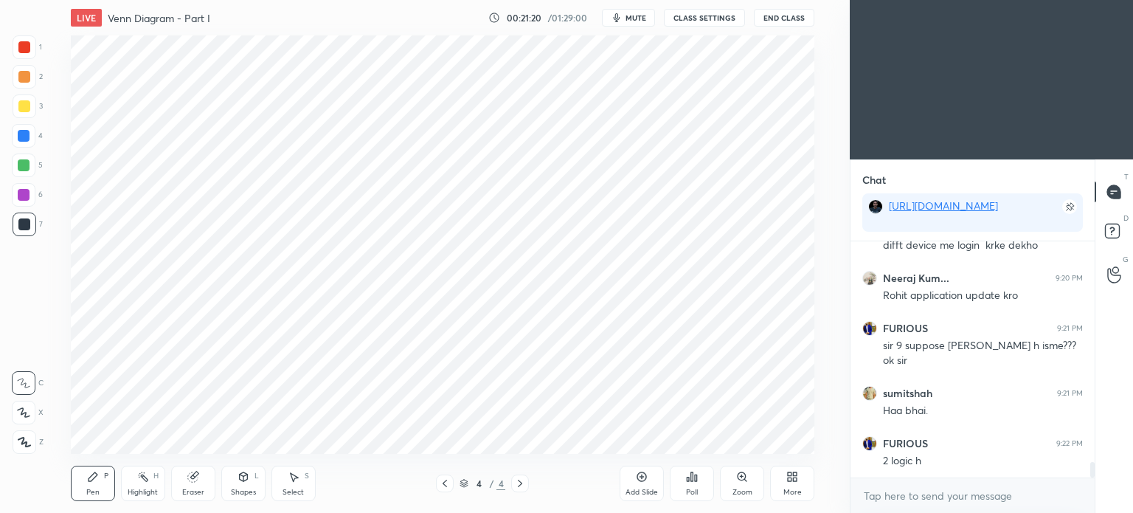
scroll to position [3328, 0]
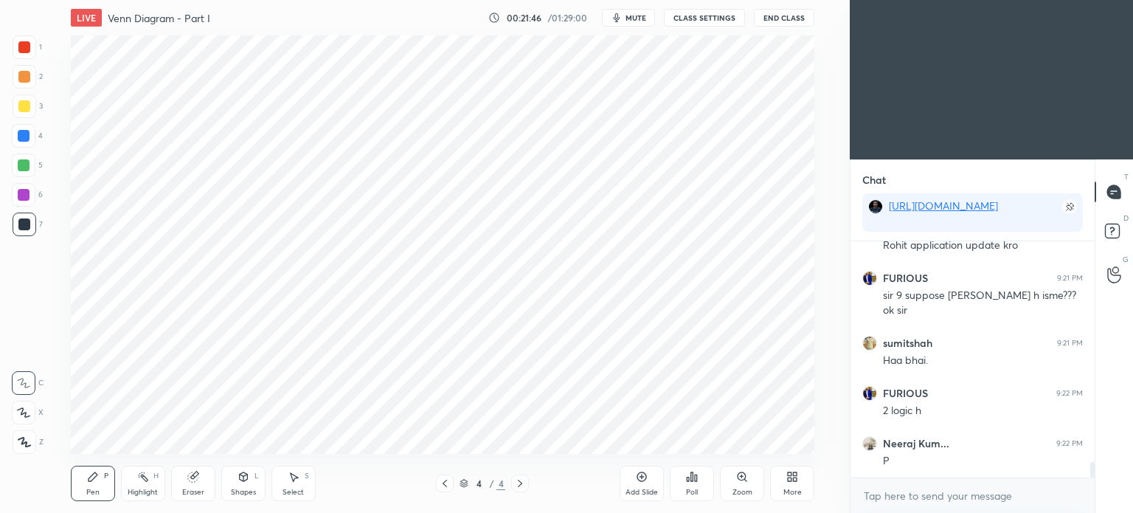
click at [705, 477] on div "Poll" at bounding box center [692, 483] width 44 height 35
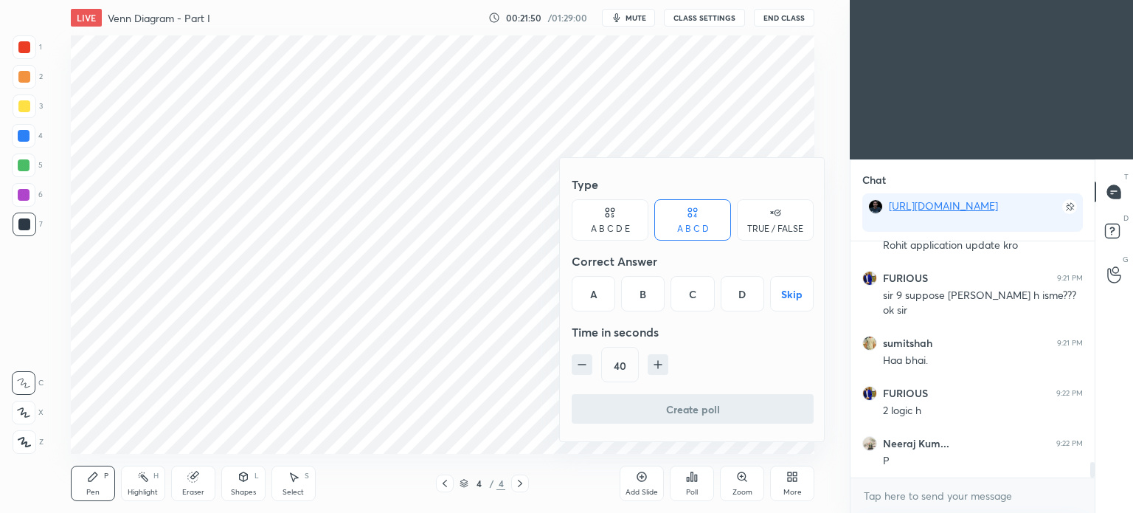
click at [691, 296] on div "C" at bounding box center [693, 293] width 44 height 35
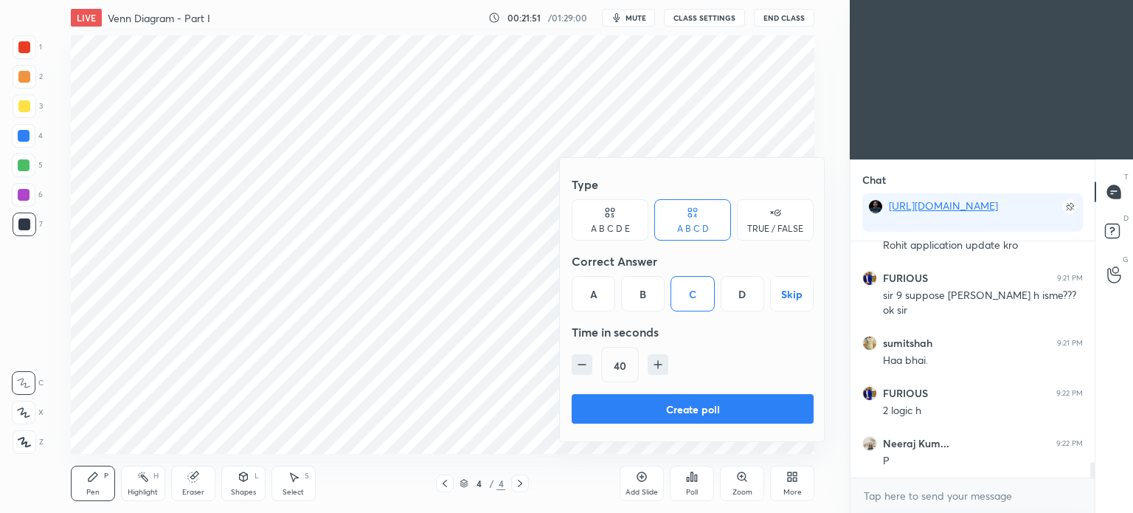
click at [679, 404] on button "Create poll" at bounding box center [693, 409] width 242 height 30
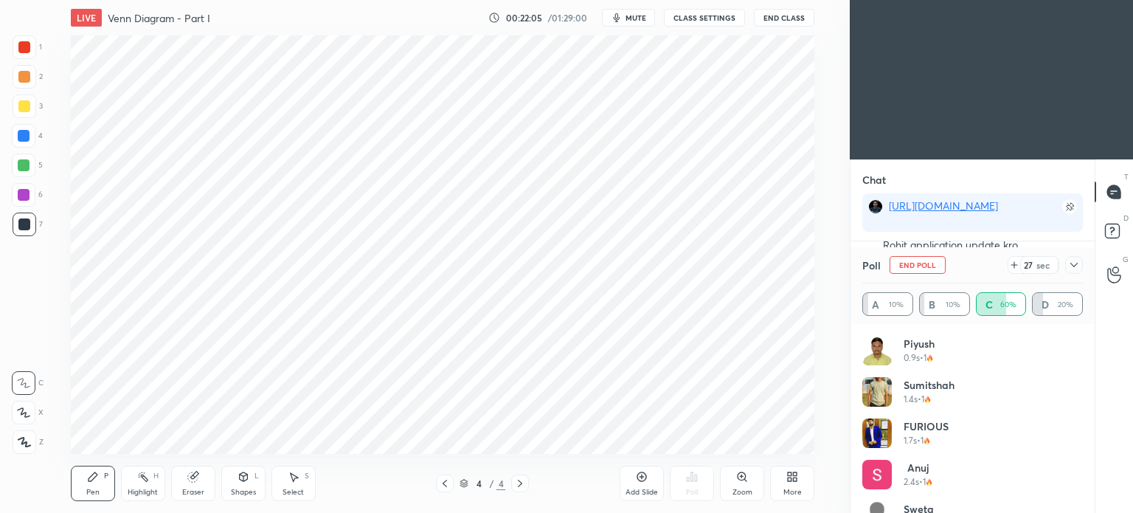
scroll to position [3454, 0]
click at [1074, 262] on icon at bounding box center [1074, 265] width 12 height 12
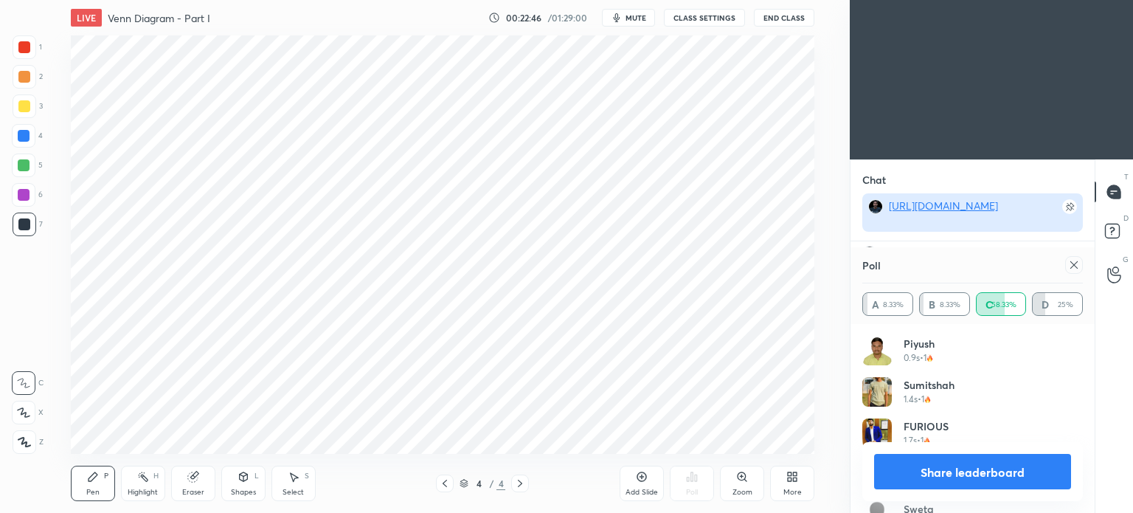
scroll to position [3668, 0]
click at [1083, 263] on div "Poll A 8.33% B 8.33% C 58.33% D 25%" at bounding box center [973, 285] width 244 height 77
click at [1072, 269] on icon at bounding box center [1074, 265] width 12 height 12
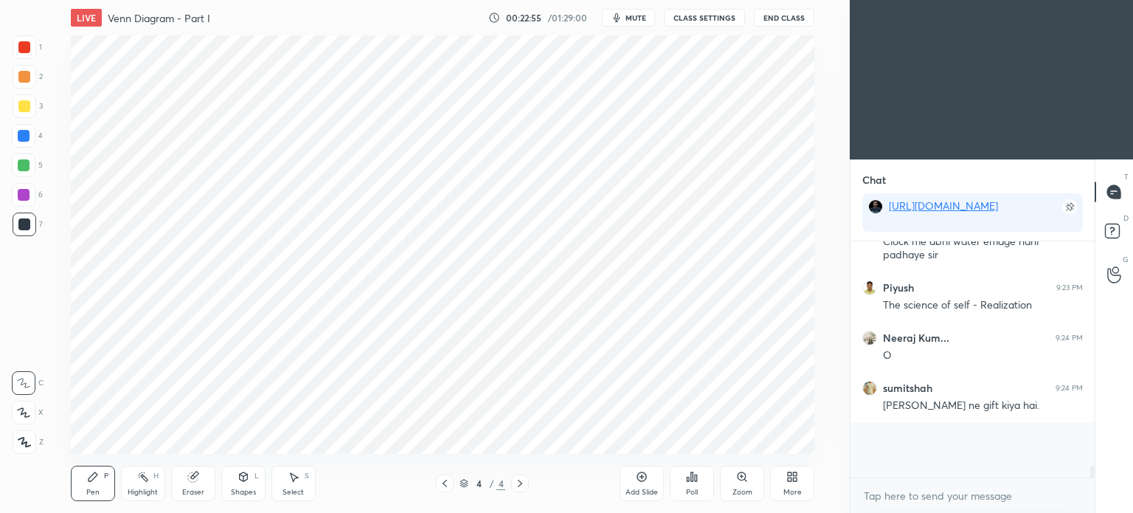
scroll to position [266, 240]
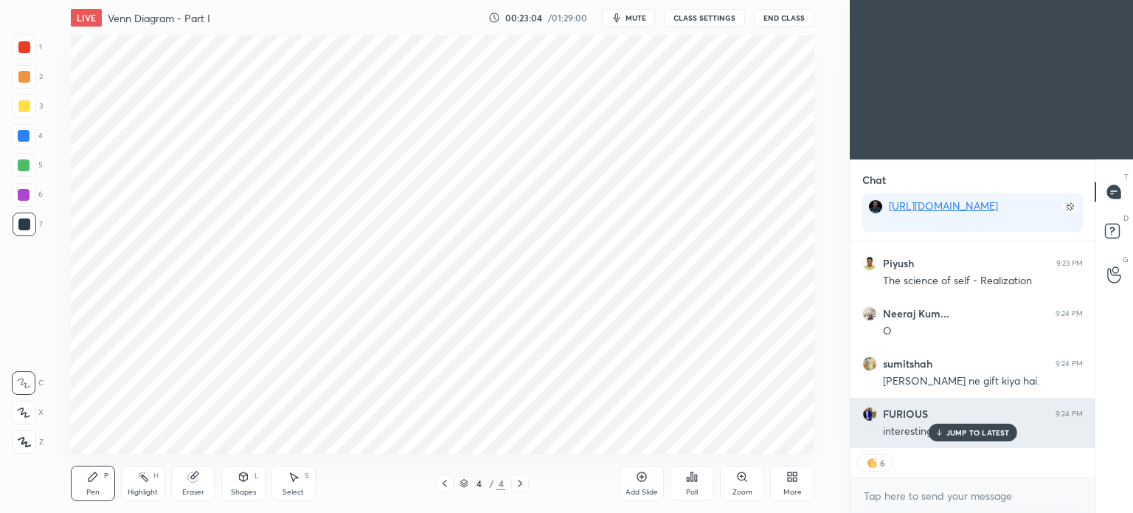
click at [953, 433] on p "JUMP TO LATEST" at bounding box center [978, 432] width 63 height 9
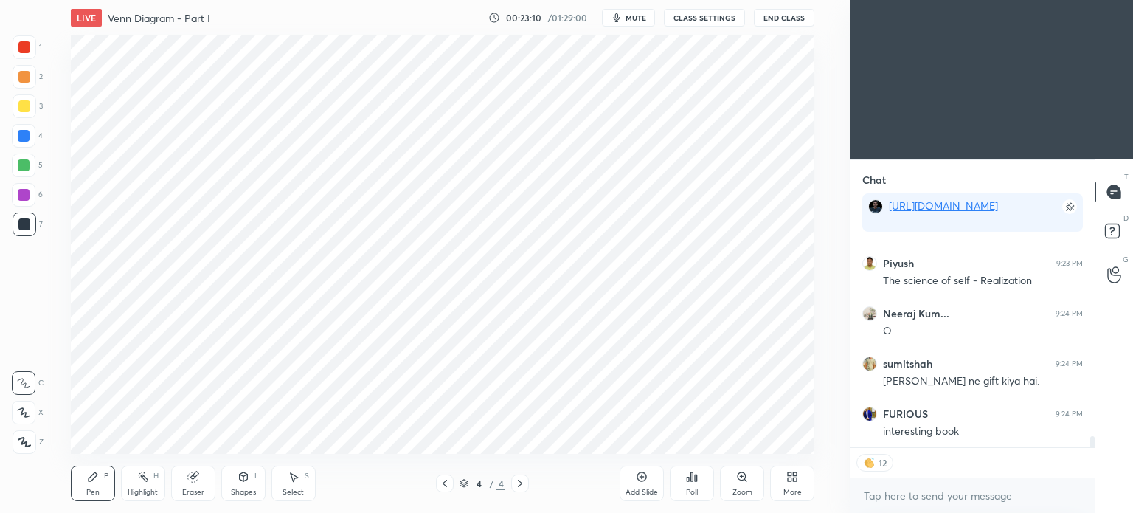
click at [24, 44] on div at bounding box center [24, 47] width 12 height 12
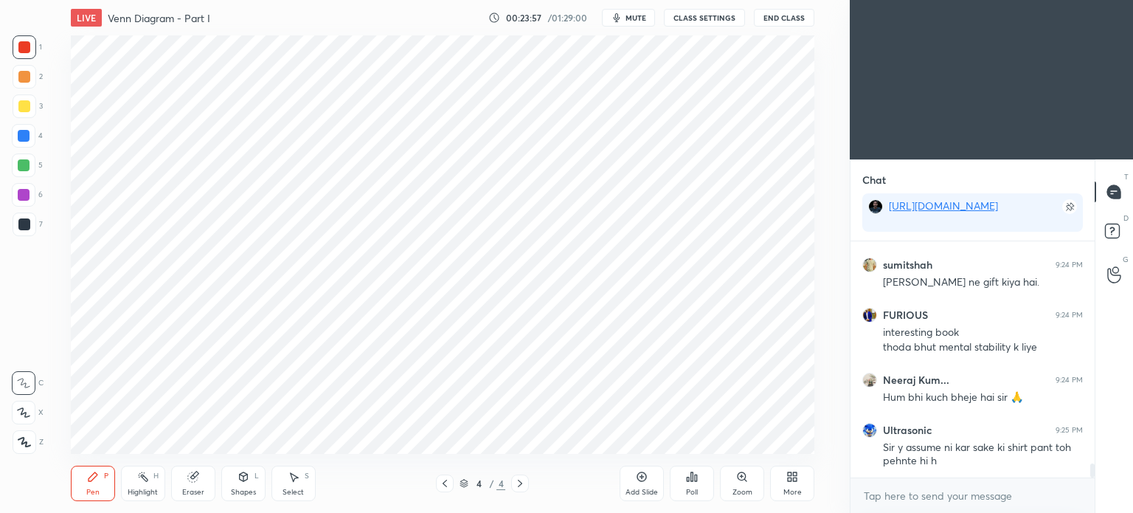
click at [26, 136] on div at bounding box center [24, 136] width 12 height 12
click at [27, 227] on div at bounding box center [24, 224] width 12 height 12
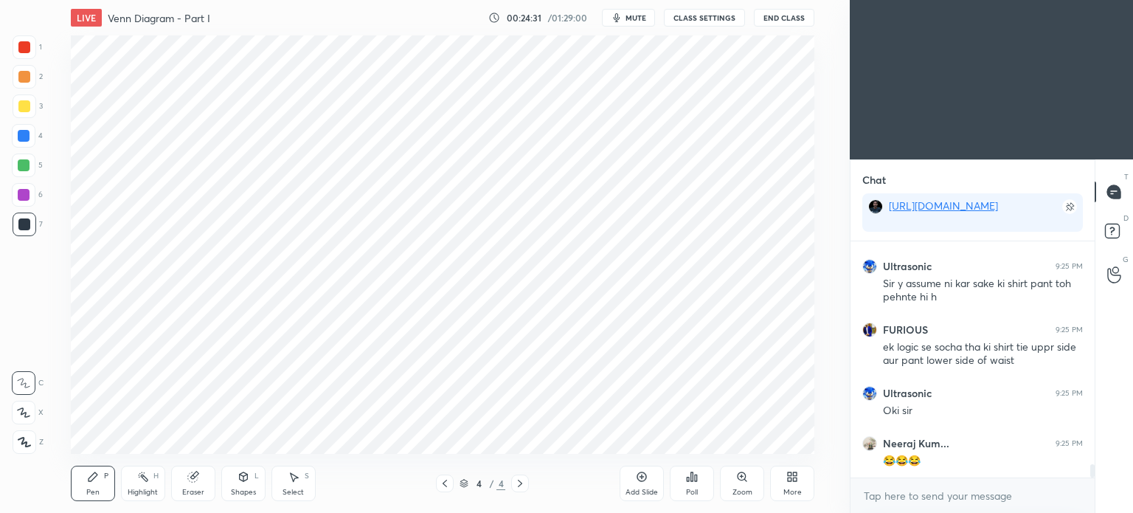
scroll to position [3984, 0]
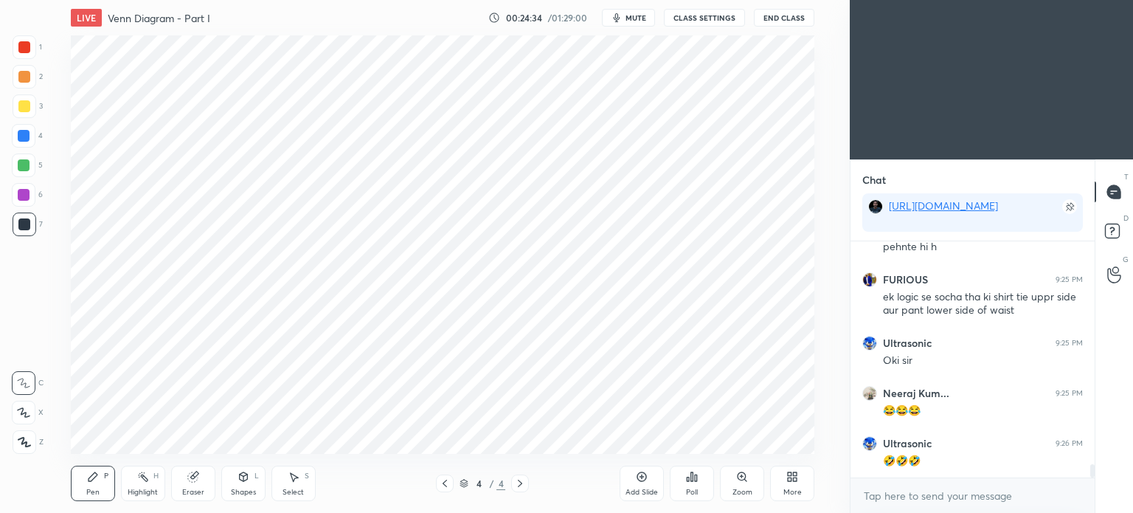
click at [196, 483] on div "Eraser" at bounding box center [193, 483] width 44 height 35
click at [94, 492] on div "Pen" at bounding box center [92, 491] width 13 height 7
click at [19, 199] on div at bounding box center [24, 195] width 12 height 12
click at [21, 198] on div at bounding box center [24, 195] width 12 height 12
click at [638, 482] on icon at bounding box center [642, 477] width 12 height 12
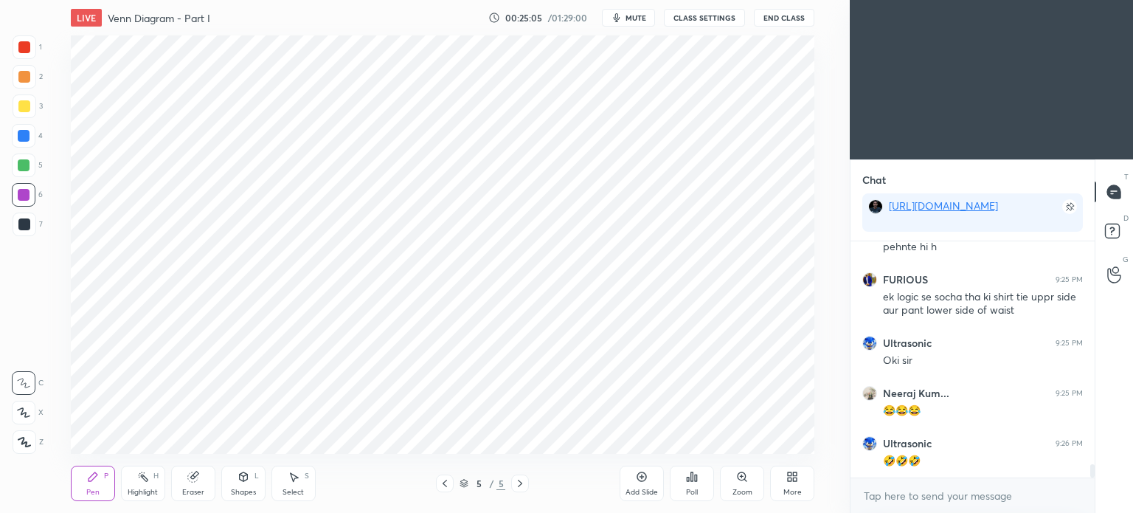
click at [24, 52] on div at bounding box center [24, 47] width 12 height 12
click at [24, 226] on div at bounding box center [24, 224] width 12 height 12
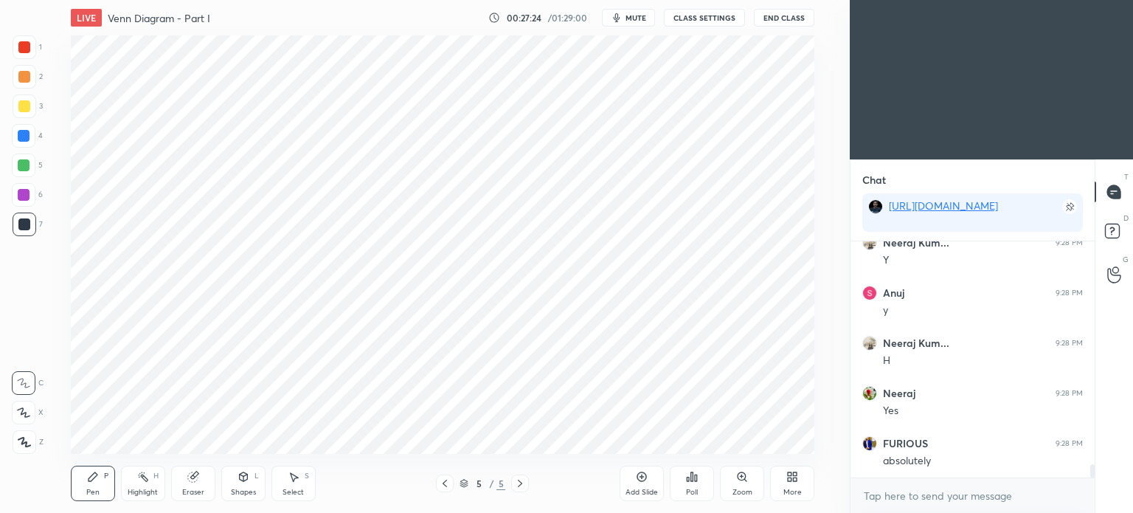
scroll to position [3968, 0]
click at [184, 484] on div "Eraser" at bounding box center [193, 483] width 44 height 35
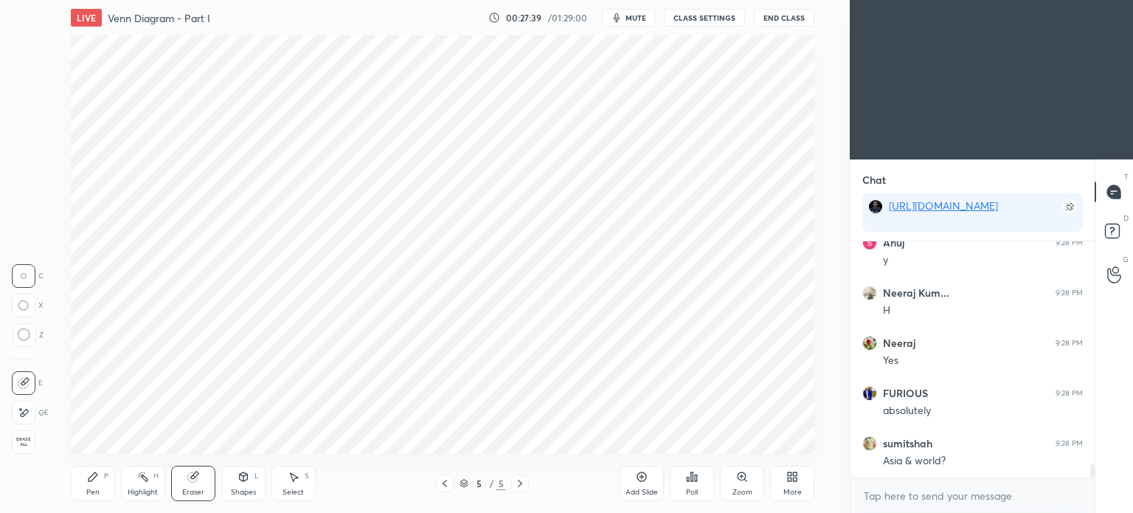
click at [100, 481] on div "Pen P" at bounding box center [93, 483] width 44 height 35
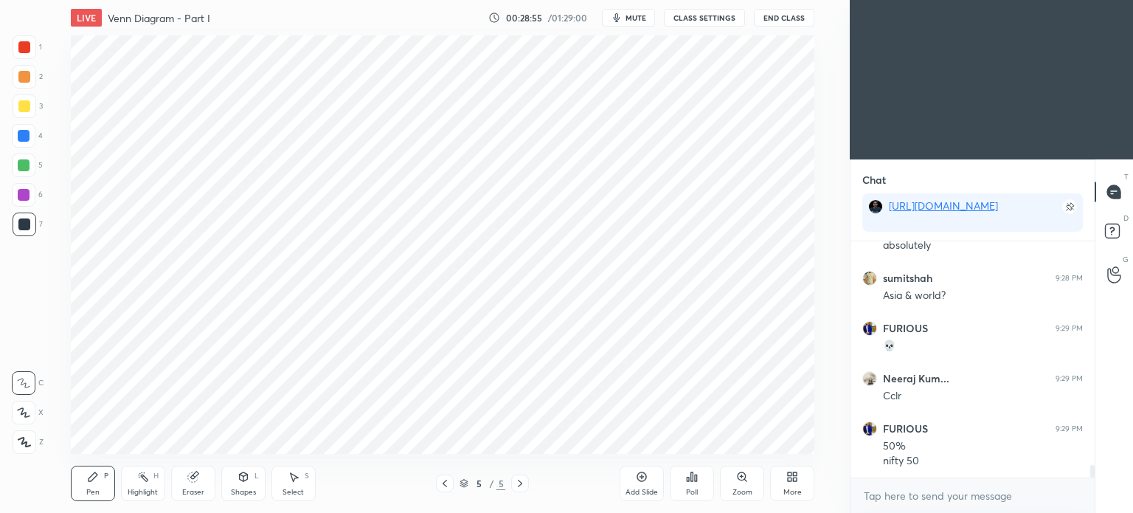
scroll to position [4183, 0]
click at [20, 51] on div at bounding box center [24, 47] width 12 height 12
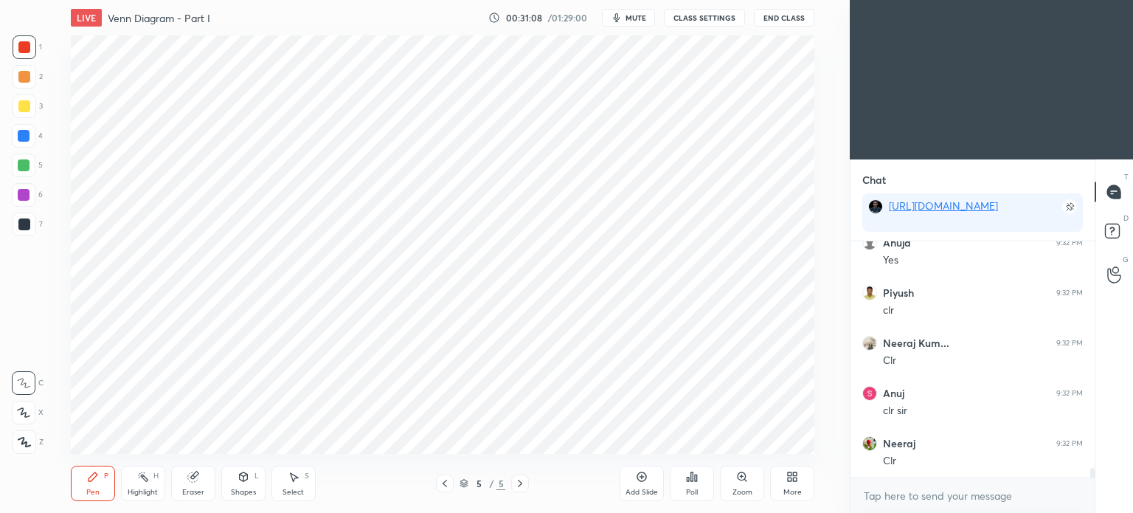
scroll to position [5568, 0]
click at [635, 485] on div "Add Slide" at bounding box center [642, 483] width 44 height 35
click at [18, 221] on div at bounding box center [24, 224] width 12 height 12
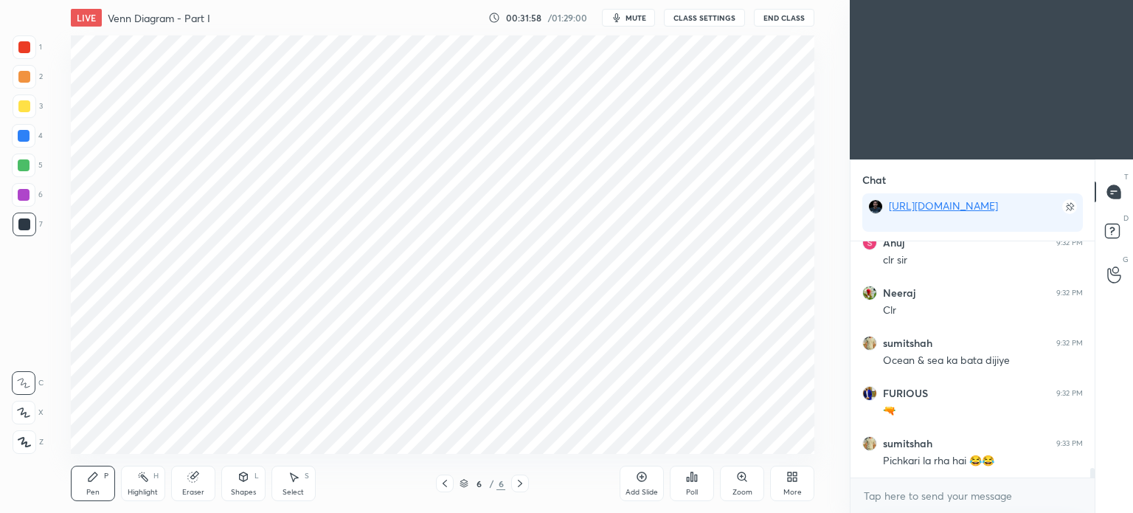
scroll to position [5718, 0]
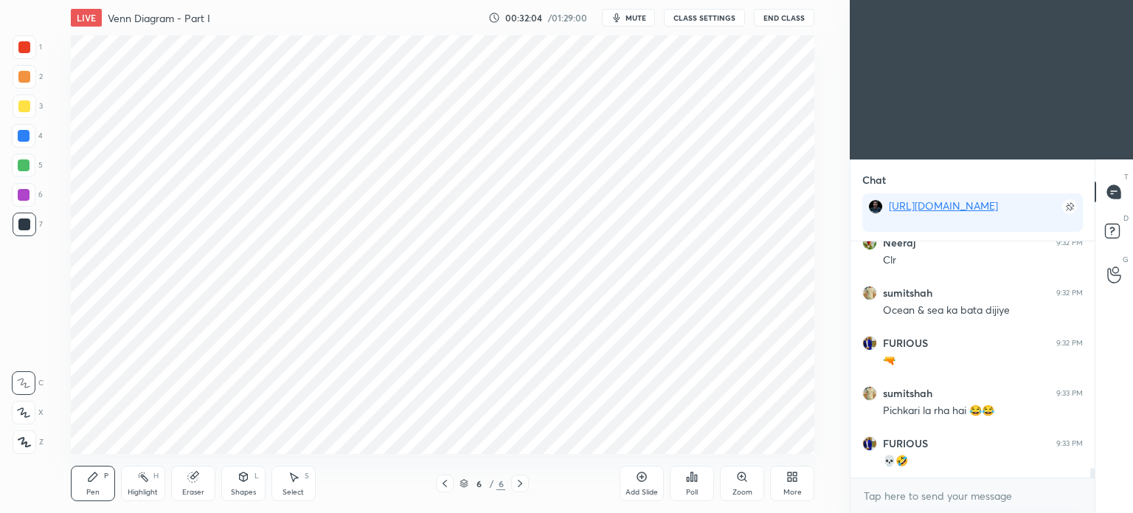
click at [21, 41] on div at bounding box center [24, 47] width 12 height 12
click at [192, 482] on icon at bounding box center [192, 477] width 10 height 10
click at [96, 491] on div "Pen" at bounding box center [92, 491] width 13 height 7
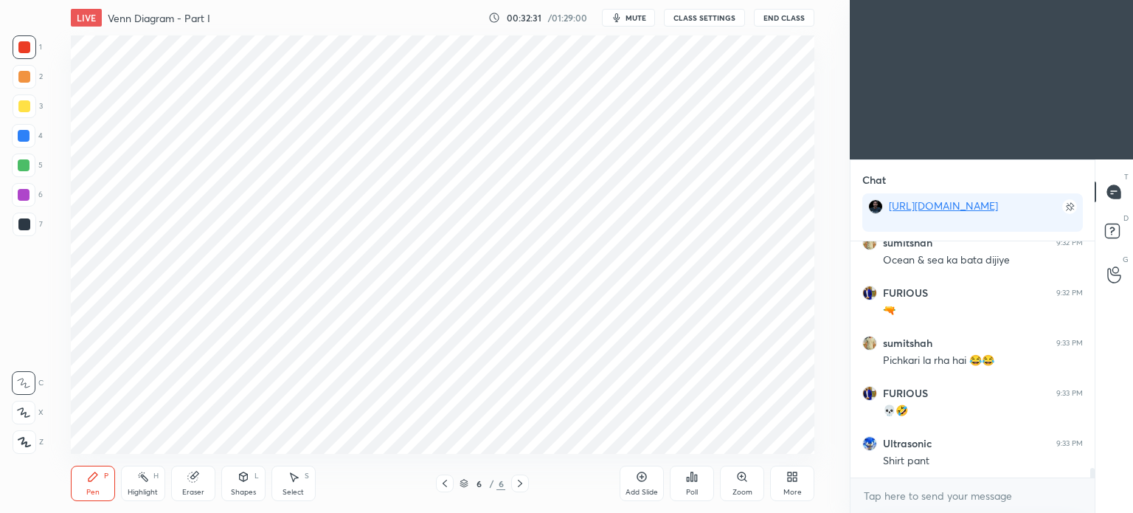
click at [23, 140] on div at bounding box center [24, 136] width 12 height 12
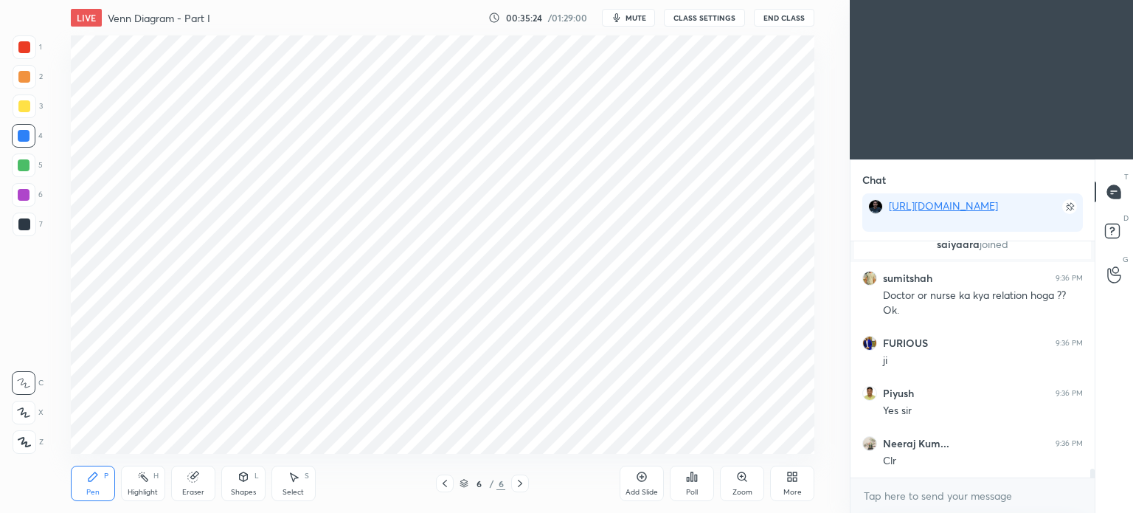
scroll to position [6271, 0]
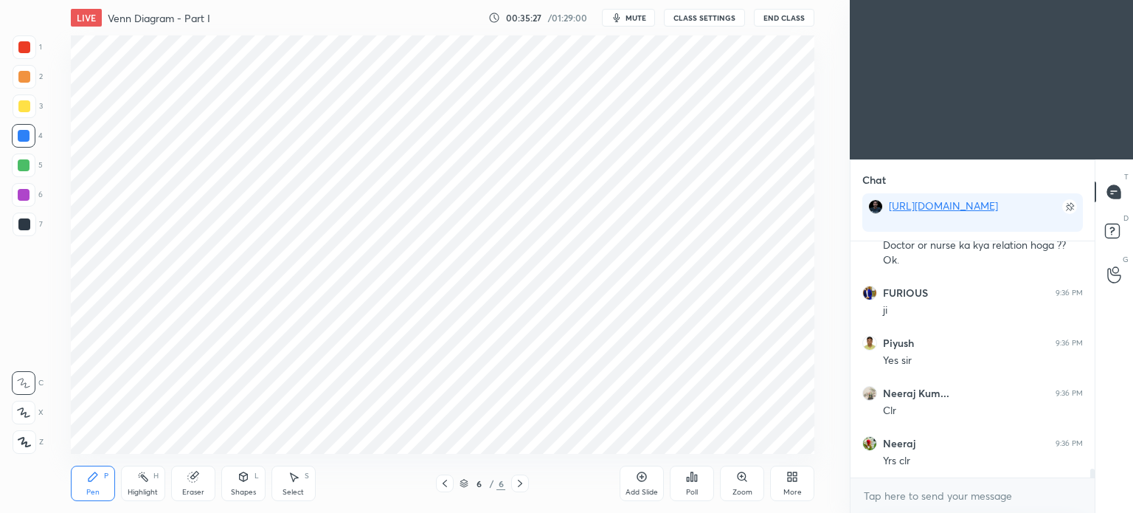
click at [639, 20] on span "mute" at bounding box center [636, 18] width 21 height 10
click at [787, 17] on button "End Class" at bounding box center [784, 18] width 61 height 18
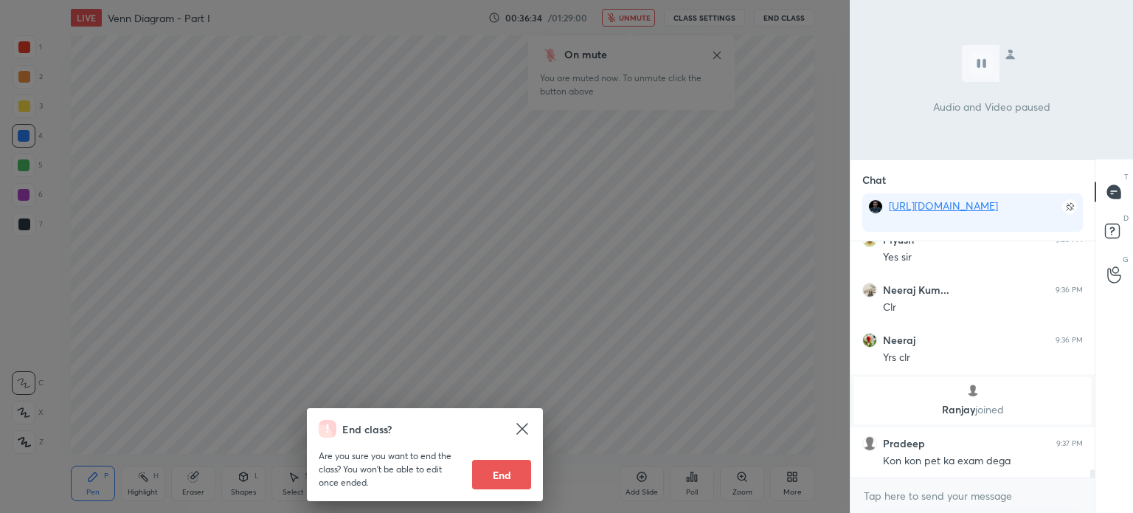
scroll to position [6332, 0]
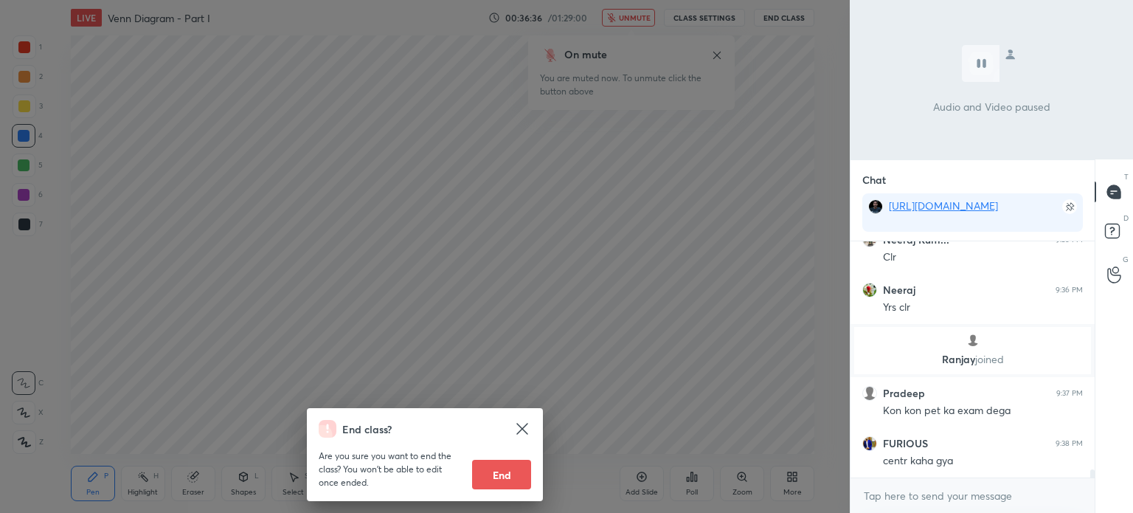
click at [710, 181] on div "End class? Are you sure you want to end the class? You won’t be able to edit on…" at bounding box center [425, 256] width 850 height 513
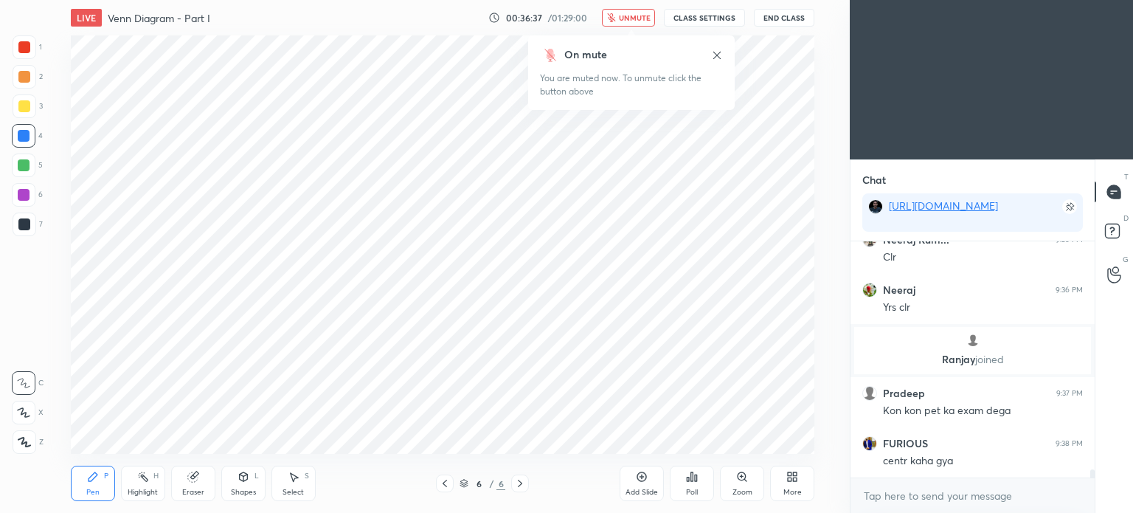
click at [633, 17] on span "unmute" at bounding box center [635, 18] width 32 height 10
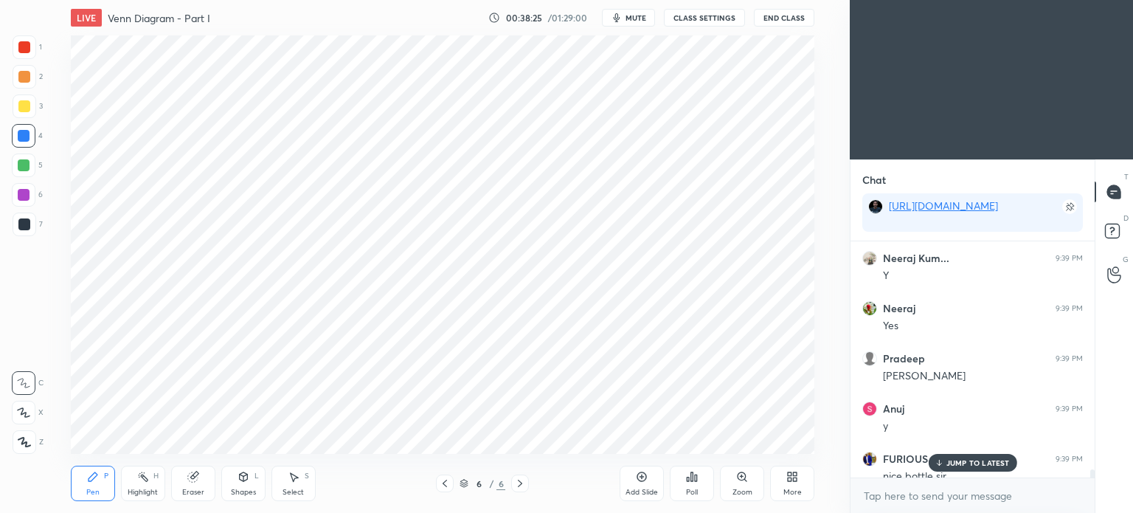
scroll to position [6840, 0]
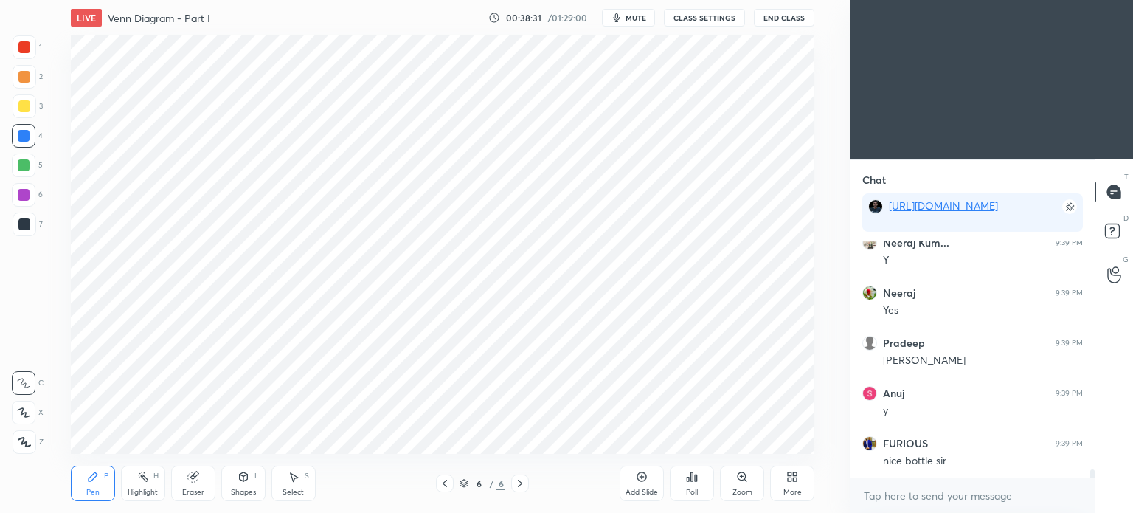
click at [641, 482] on icon at bounding box center [642, 477] width 10 height 10
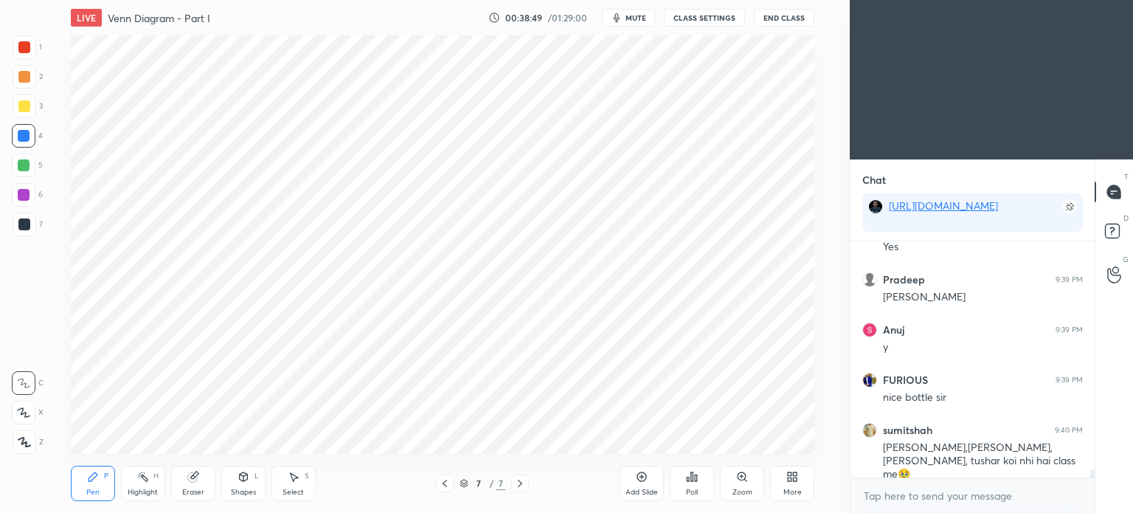
scroll to position [6953, 0]
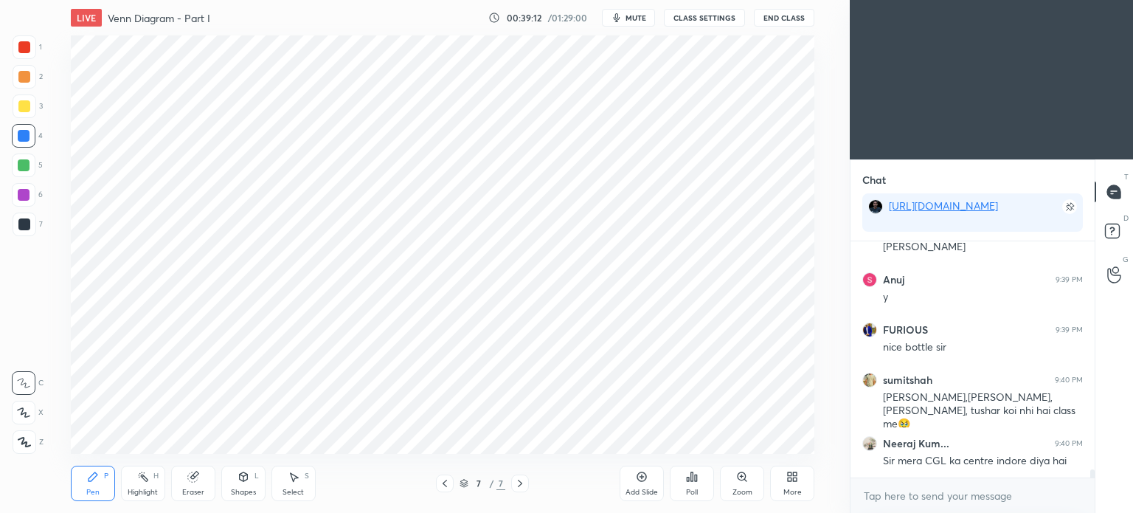
click at [145, 485] on div "Highlight H" at bounding box center [143, 483] width 44 height 35
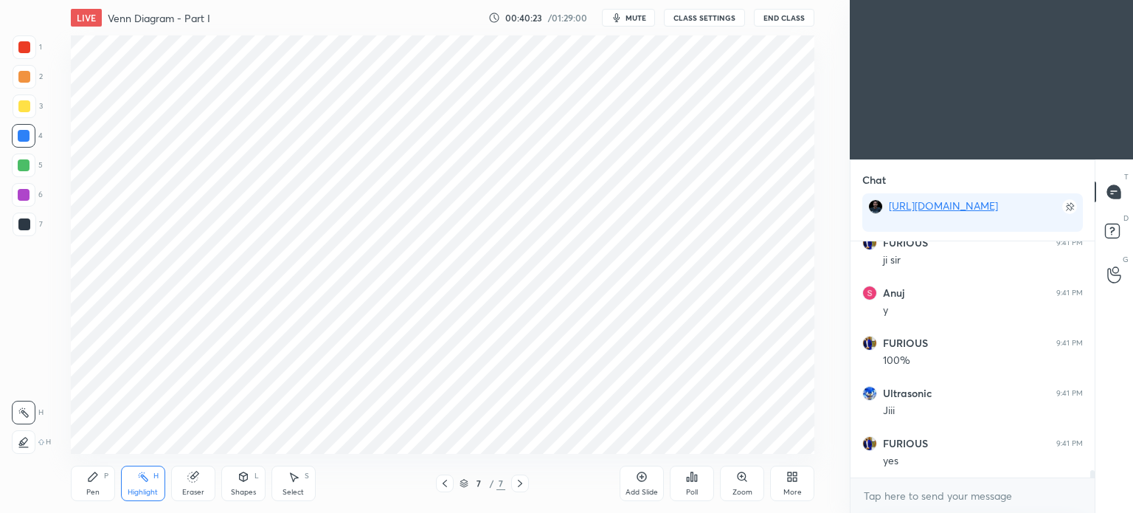
scroll to position [7291, 0]
click at [26, 49] on div at bounding box center [24, 47] width 12 height 12
click at [96, 489] on div "Pen" at bounding box center [92, 491] width 13 height 7
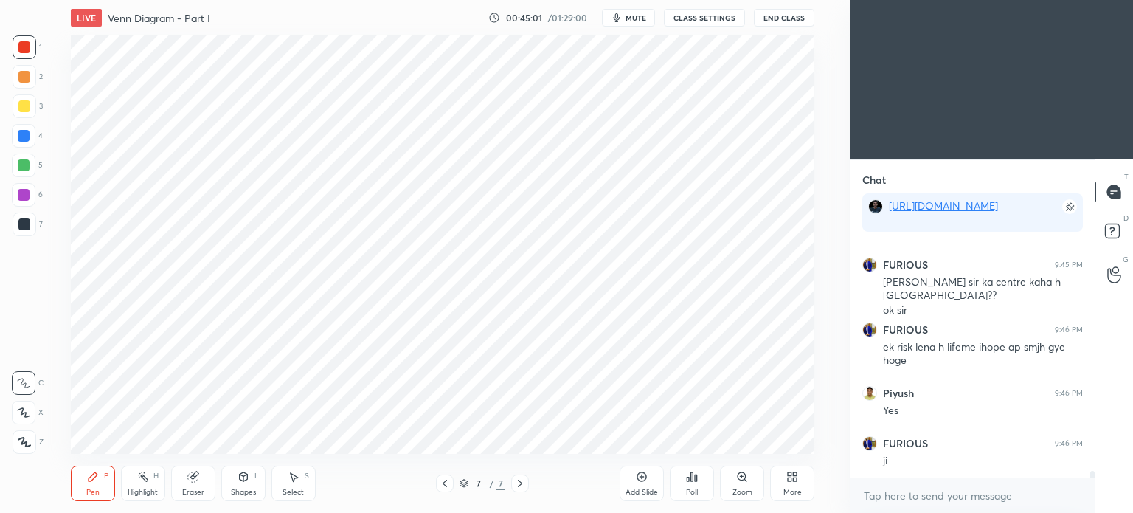
scroll to position [8193, 0]
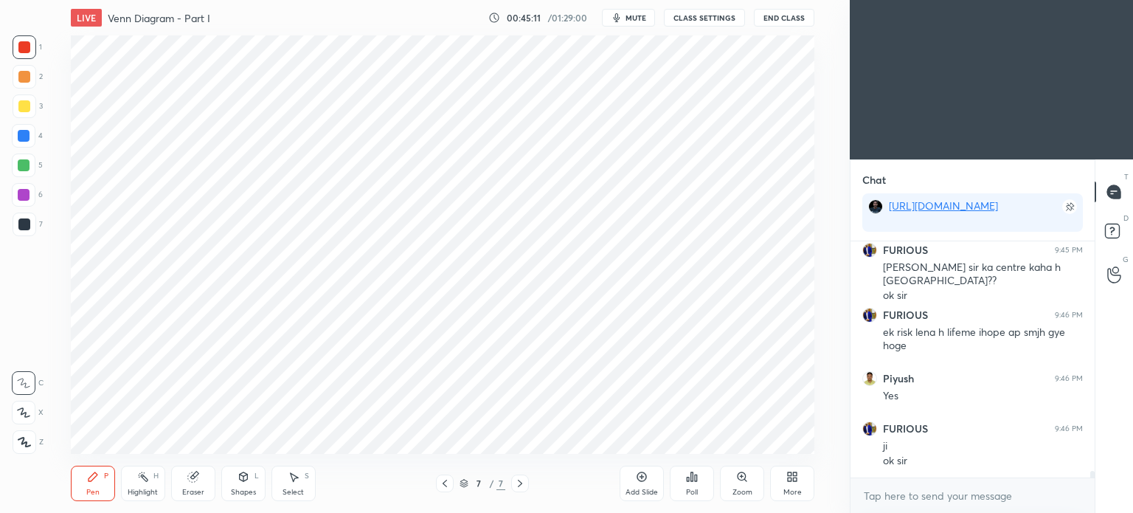
click at [24, 224] on div at bounding box center [24, 224] width 12 height 12
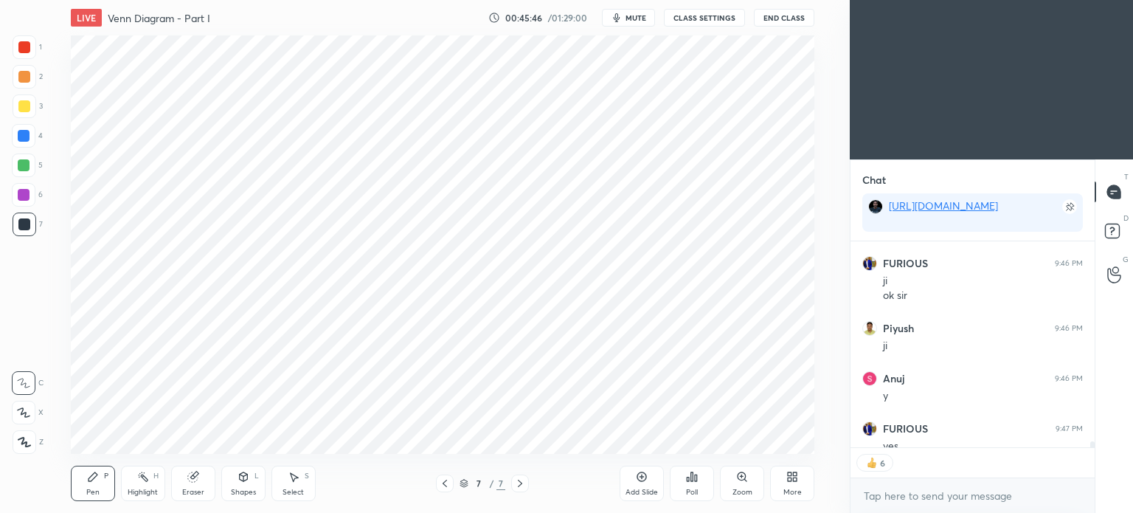
scroll to position [8452, 0]
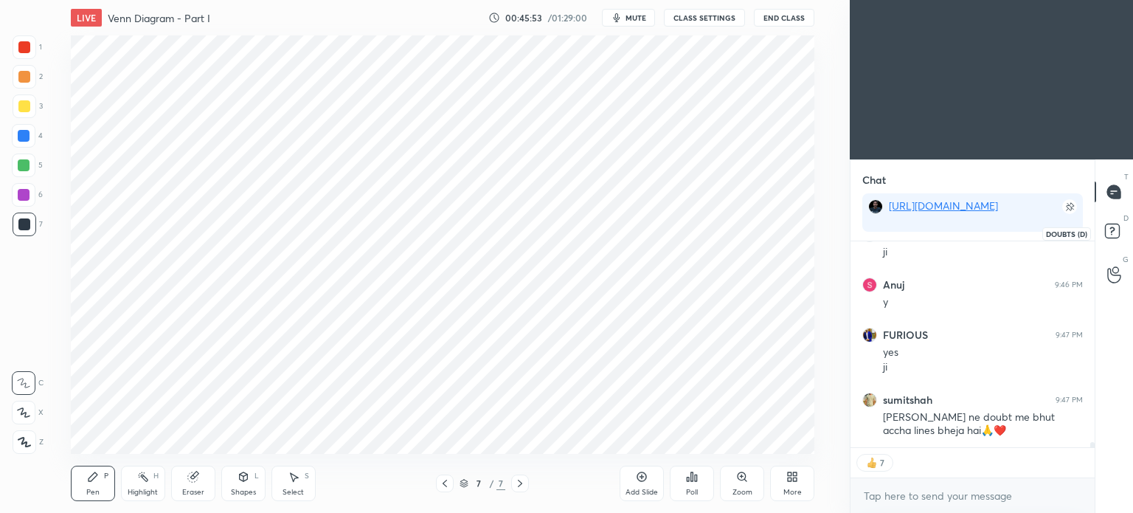
click at [1116, 225] on rect at bounding box center [1112, 231] width 14 height 14
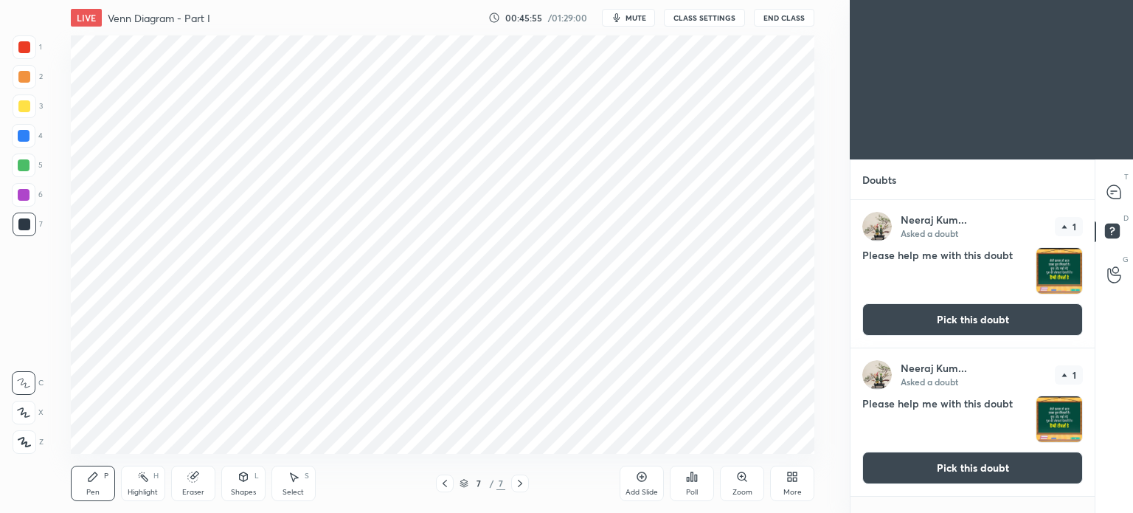
click at [991, 317] on button "Pick this doubt" at bounding box center [973, 319] width 221 height 32
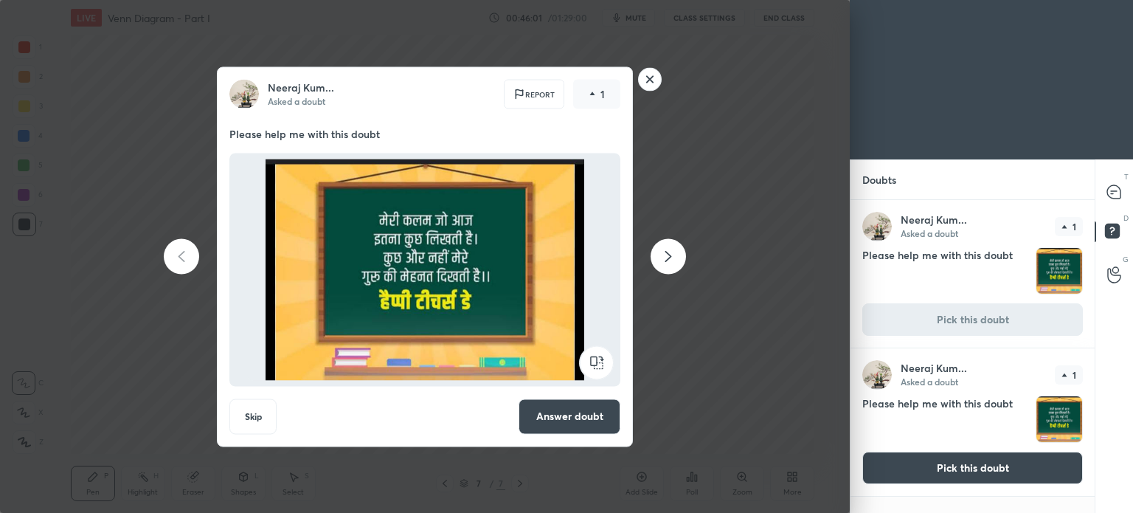
drag, startPoint x: 649, startPoint y: 82, endPoint x: 657, endPoint y: 82, distance: 8.1
click at [649, 81] on rect at bounding box center [650, 79] width 23 height 23
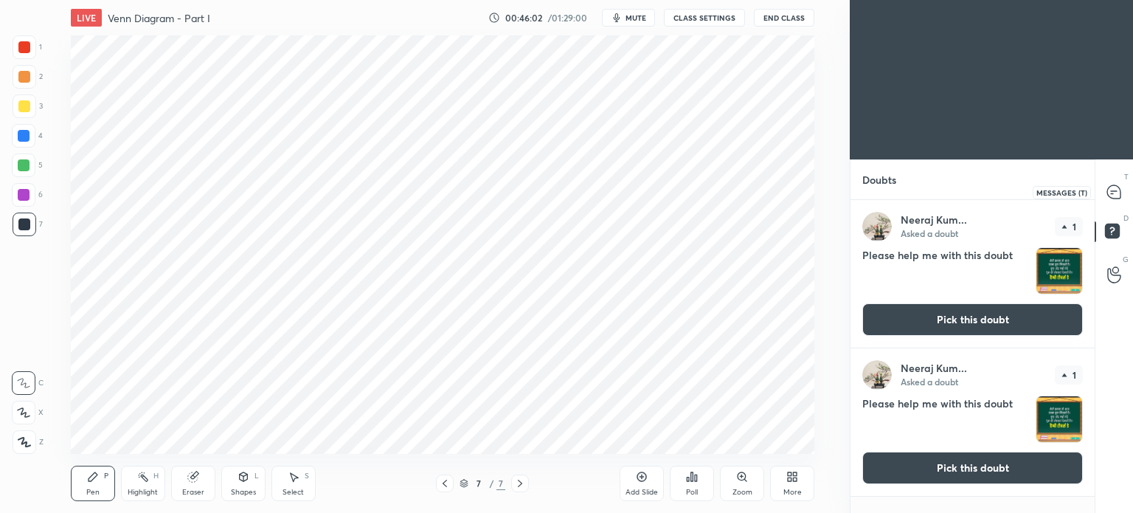
click at [1111, 193] on icon at bounding box center [1112, 193] width 2 height 0
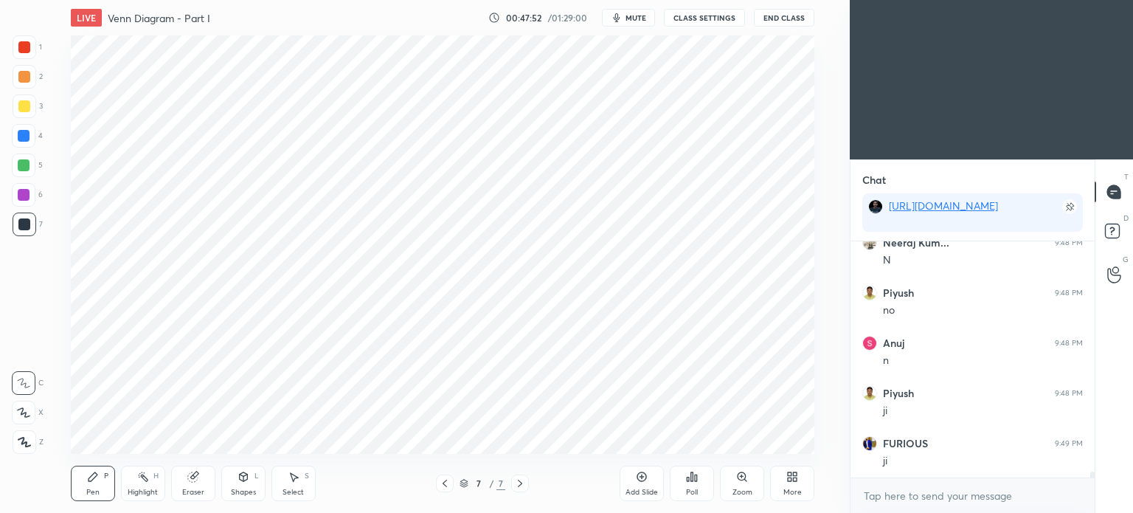
scroll to position [9392, 0]
click at [646, 488] on div "Add Slide" at bounding box center [642, 491] width 32 height 7
click at [24, 51] on div at bounding box center [24, 47] width 12 height 12
click at [25, 50] on div at bounding box center [24, 47] width 12 height 12
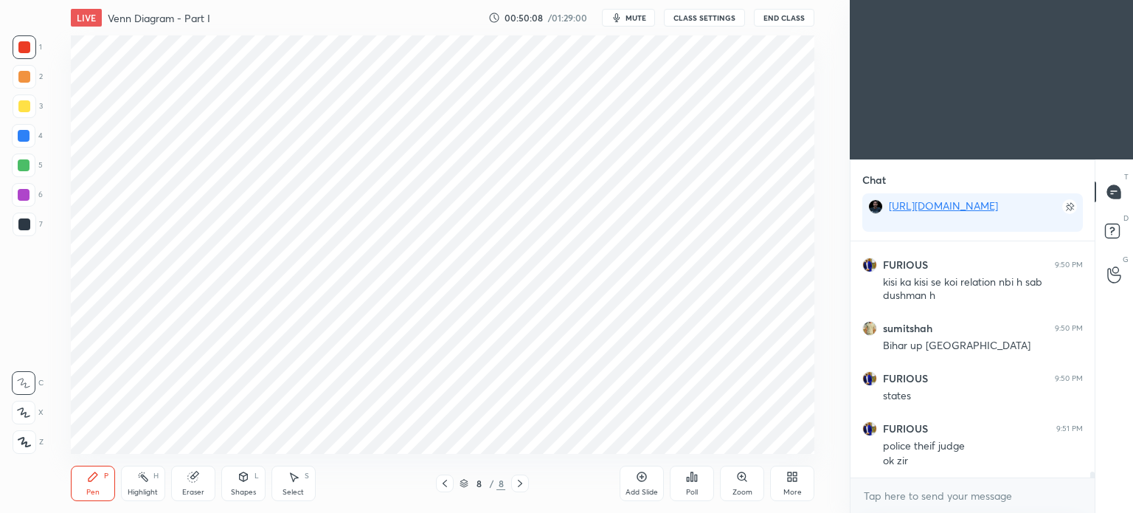
scroll to position [9701, 0]
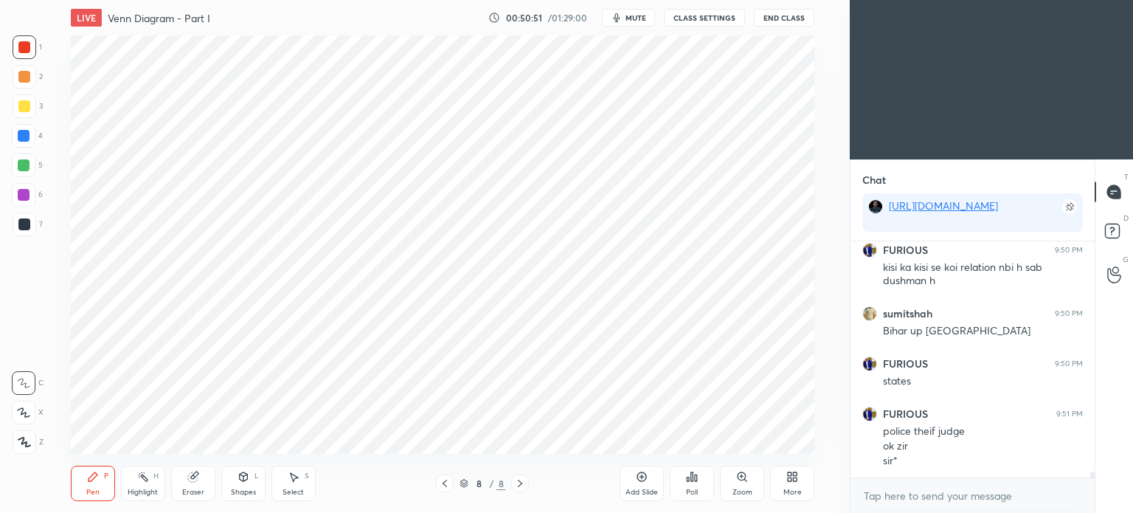
click at [127, 479] on div "Highlight H" at bounding box center [143, 483] width 44 height 35
click at [92, 483] on div "Pen P" at bounding box center [93, 483] width 44 height 35
click at [137, 486] on div "Highlight H" at bounding box center [143, 483] width 44 height 35
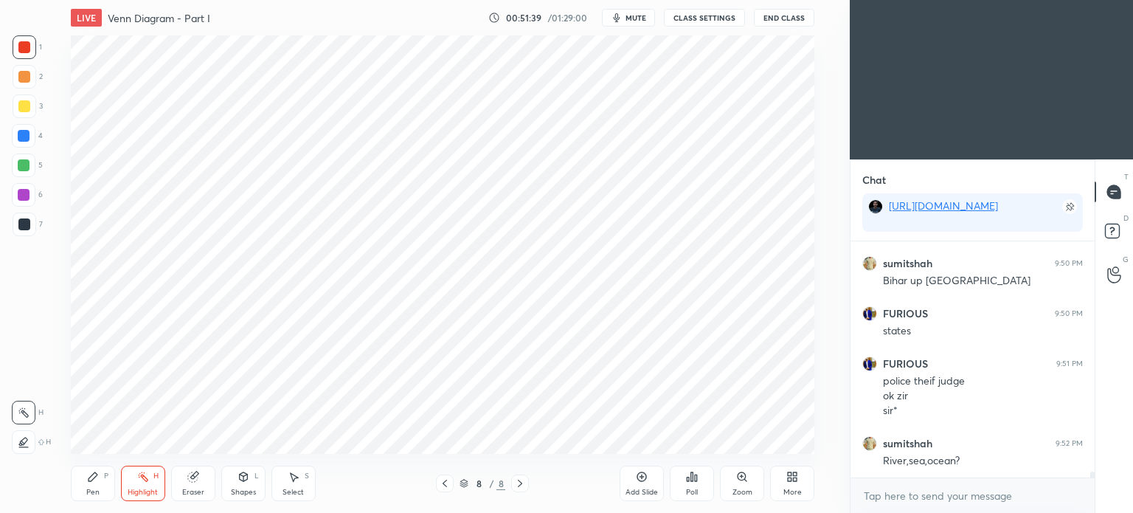
scroll to position [9801, 0]
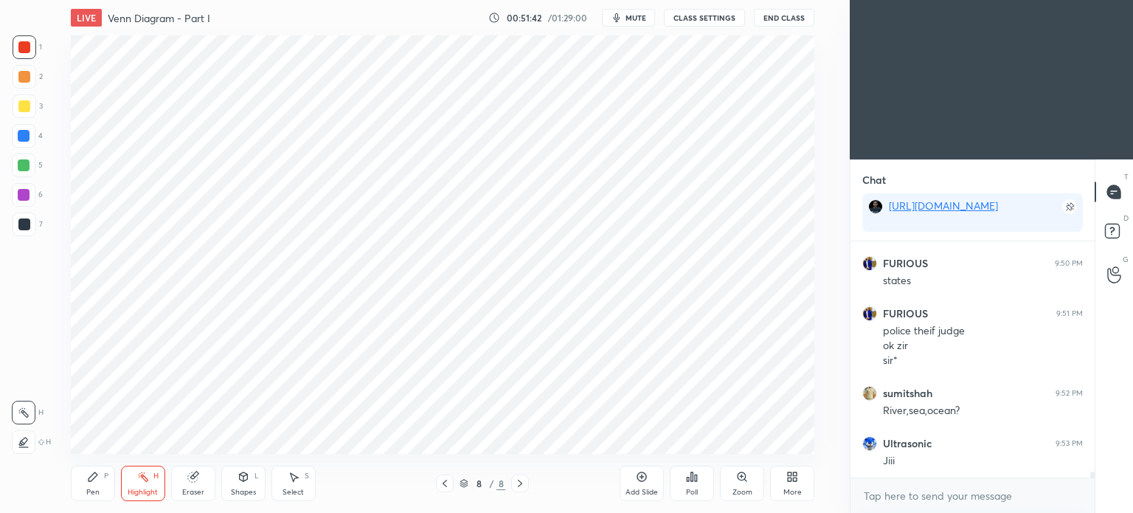
click at [20, 221] on div at bounding box center [24, 224] width 12 height 12
click at [21, 224] on div at bounding box center [24, 224] width 12 height 12
click at [95, 485] on div "Pen P" at bounding box center [93, 483] width 44 height 35
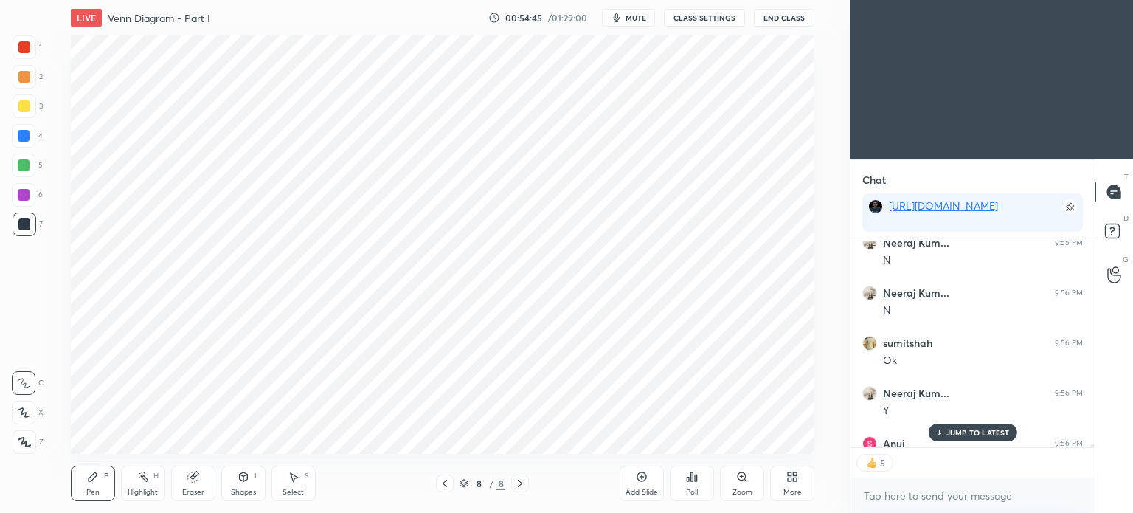
scroll to position [11044, 0]
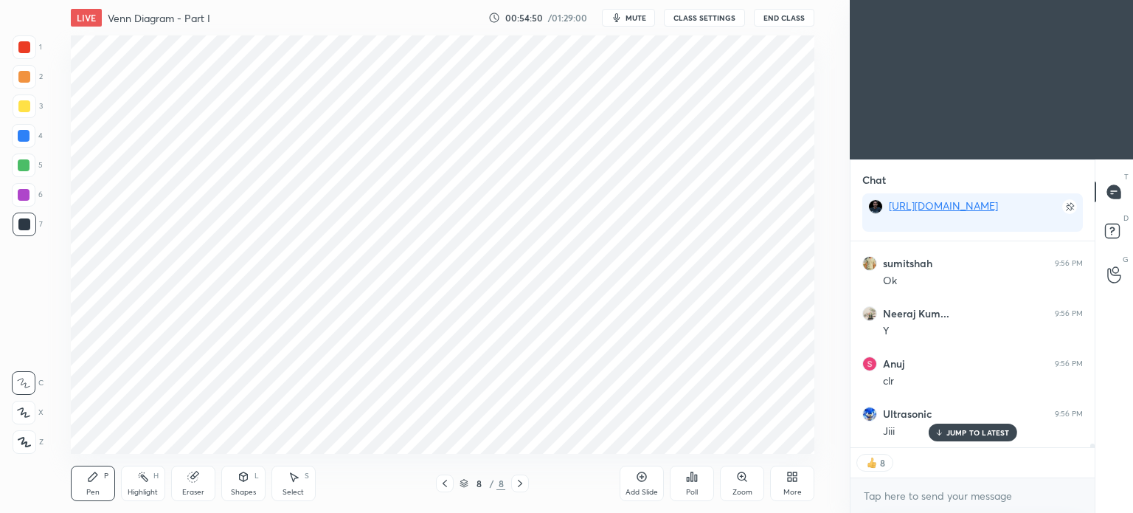
click at [640, 483] on div "Add Slide" at bounding box center [642, 483] width 44 height 35
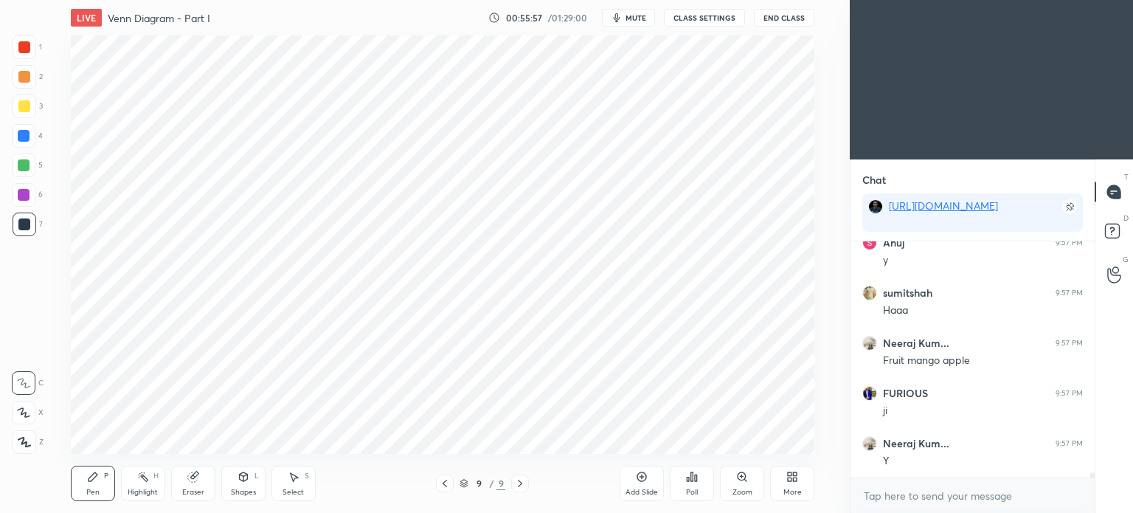
scroll to position [11365, 0]
click at [631, 21] on span "mute" at bounding box center [636, 18] width 21 height 10
click at [620, 25] on button "unmute" at bounding box center [628, 18] width 53 height 18
click at [644, 14] on span "mute" at bounding box center [636, 18] width 21 height 10
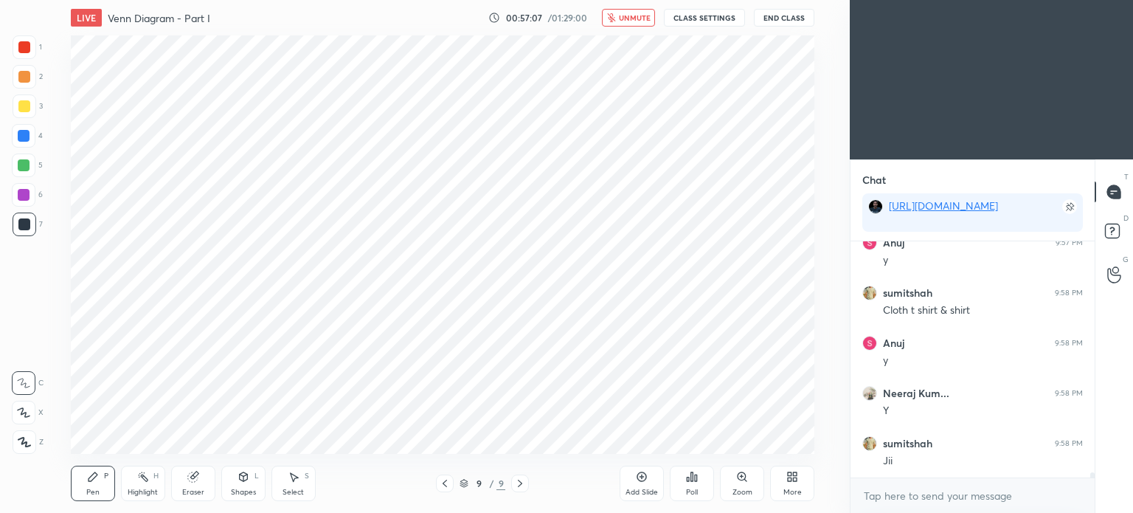
scroll to position [9903, 0]
click at [779, 14] on button "End Class" at bounding box center [784, 18] width 61 height 18
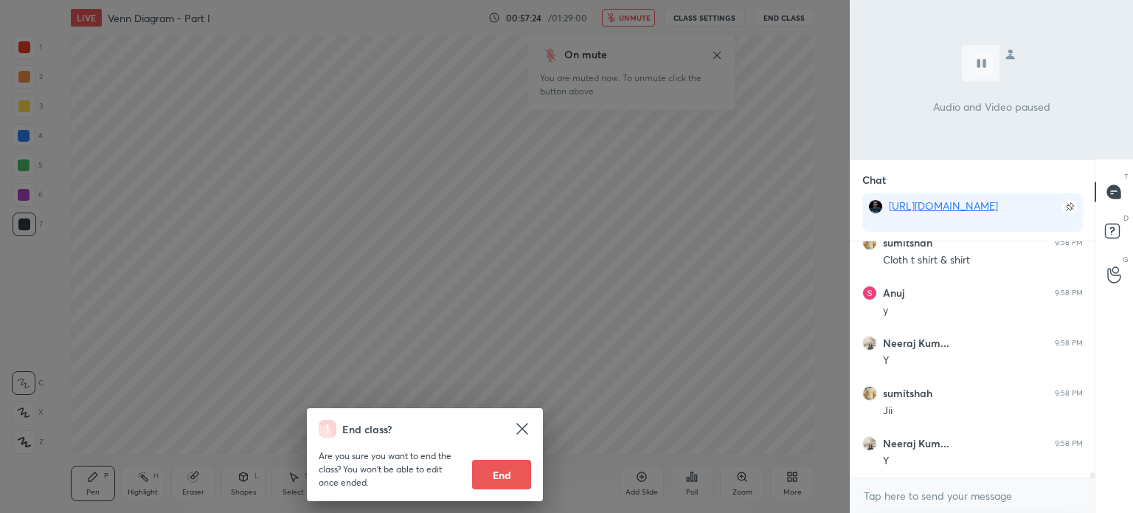
click at [602, 238] on div "End class? Are you sure you want to end the class? You won’t be able to edit on…" at bounding box center [425, 256] width 850 height 513
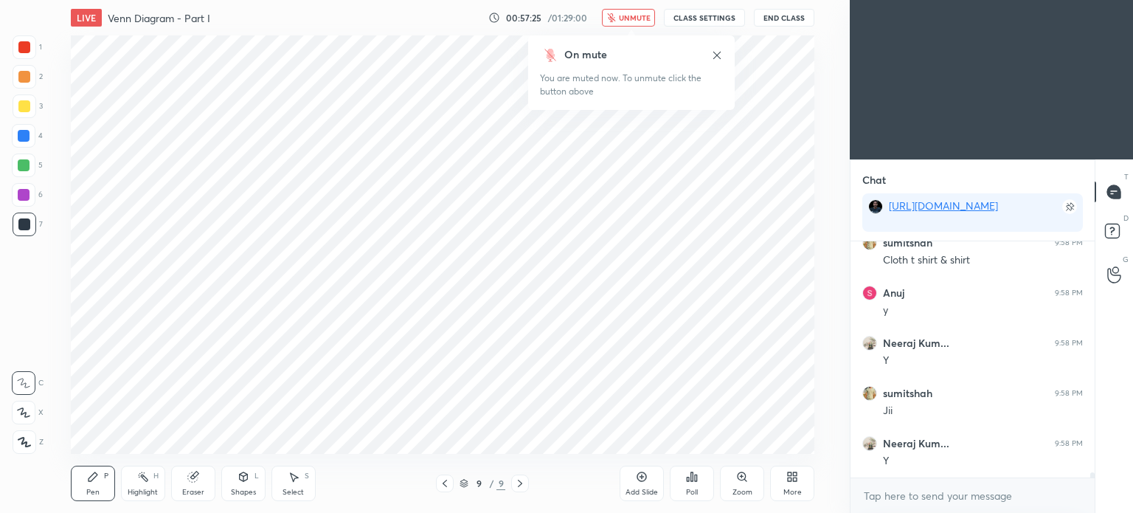
click at [638, 15] on span "unmute" at bounding box center [635, 18] width 32 height 10
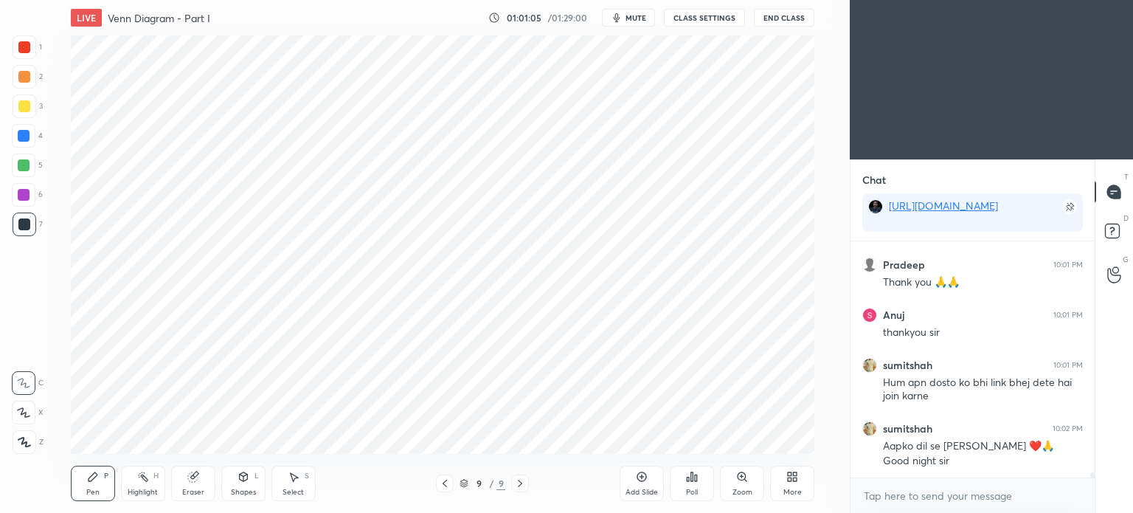
scroll to position [10977, 0]
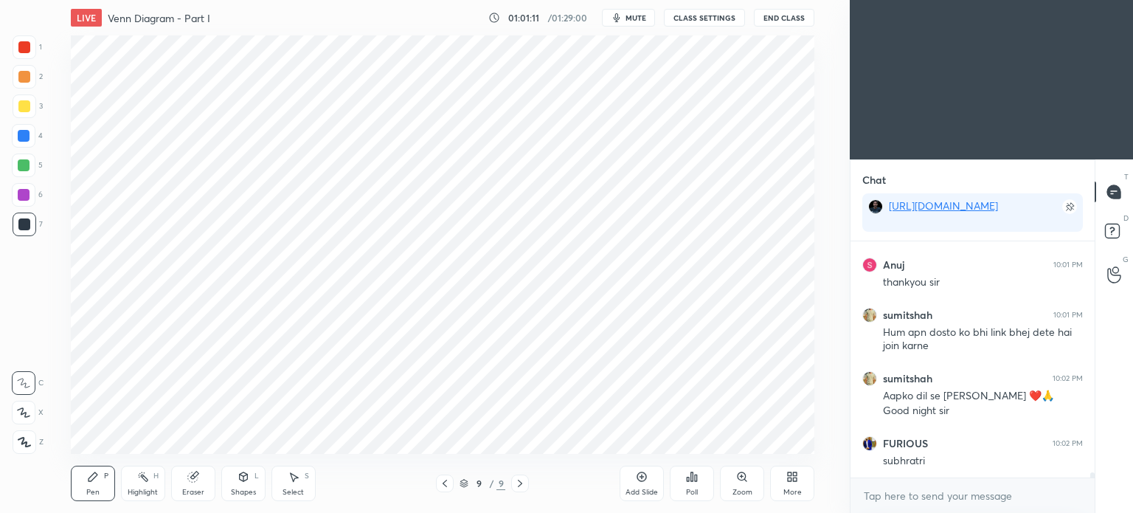
click at [773, 17] on button "End Class" at bounding box center [784, 18] width 61 height 18
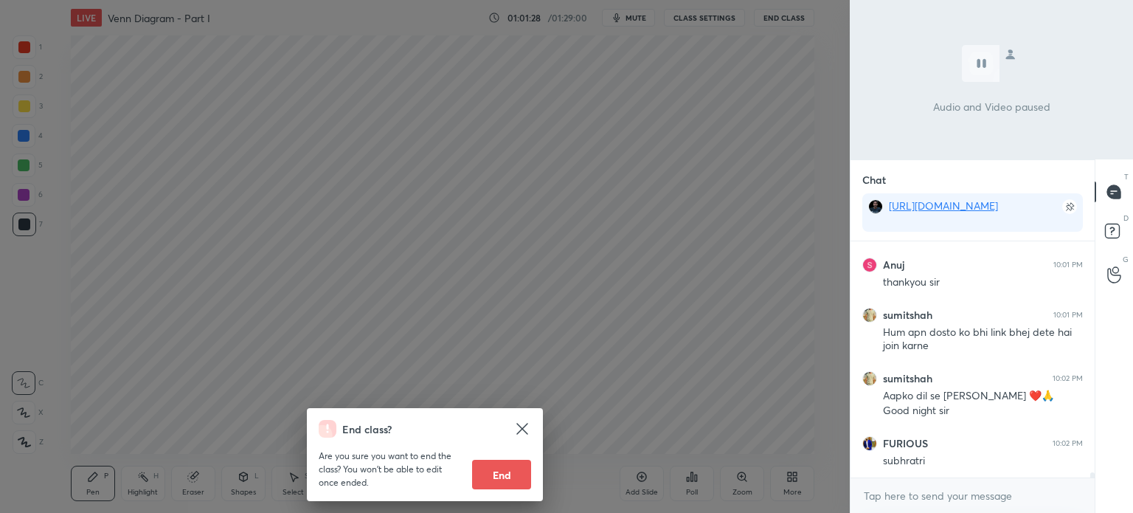
click at [502, 470] on button "End" at bounding box center [501, 475] width 59 height 30
type textarea "x"
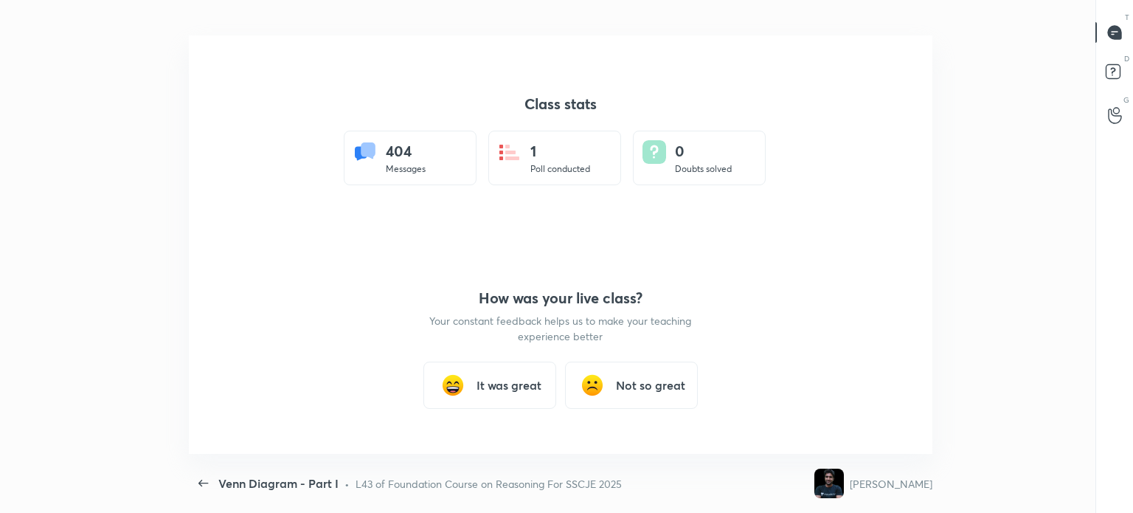
scroll to position [73363, 72673]
